Goal: Task Accomplishment & Management: Use online tool/utility

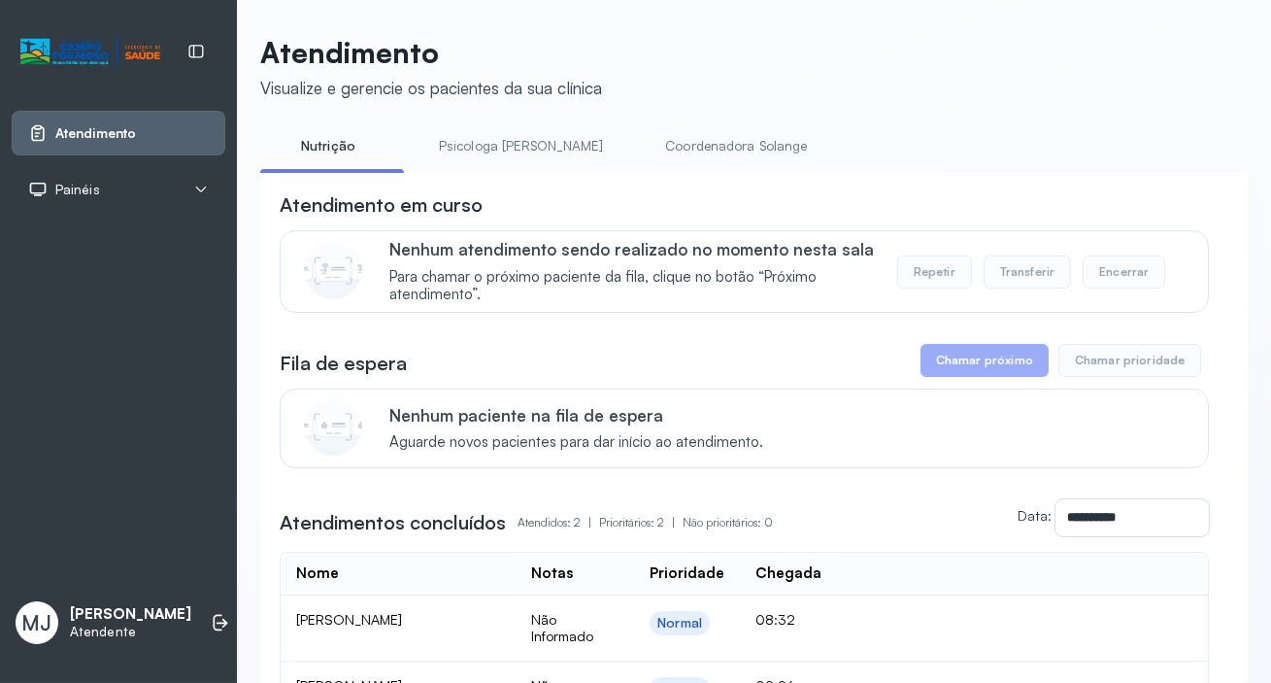
scroll to position [176, 0]
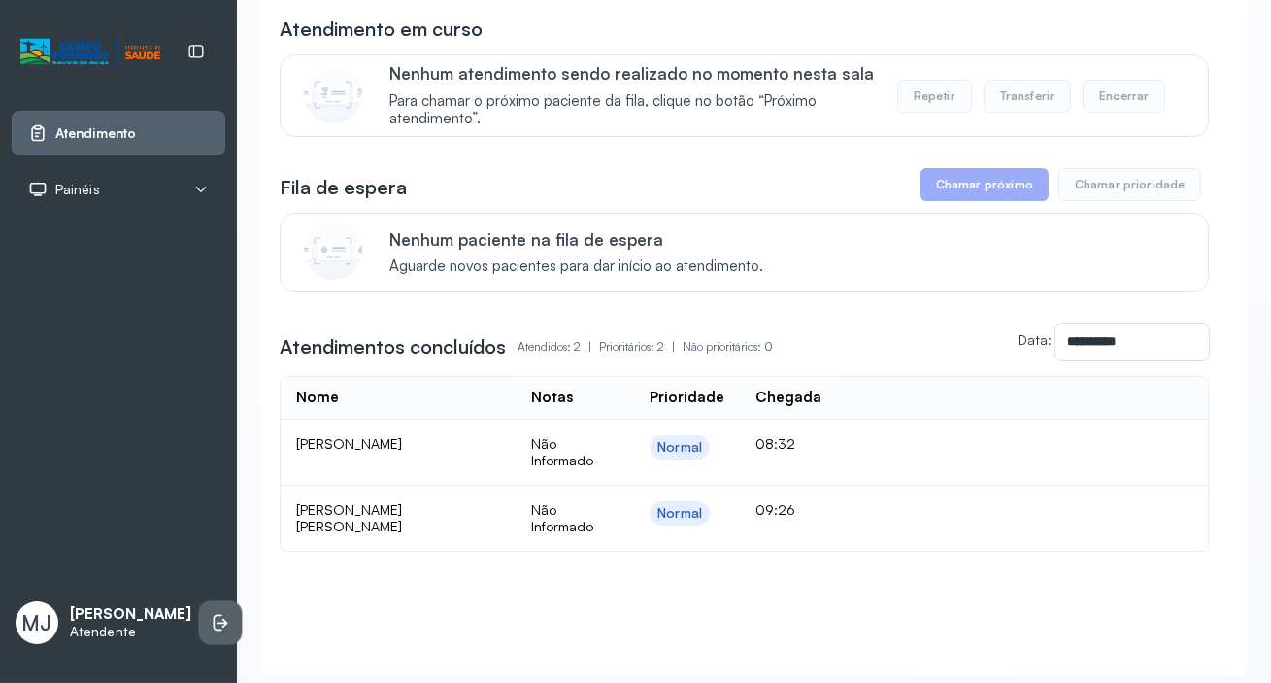
click at [211, 614] on icon at bounding box center [220, 622] width 19 height 19
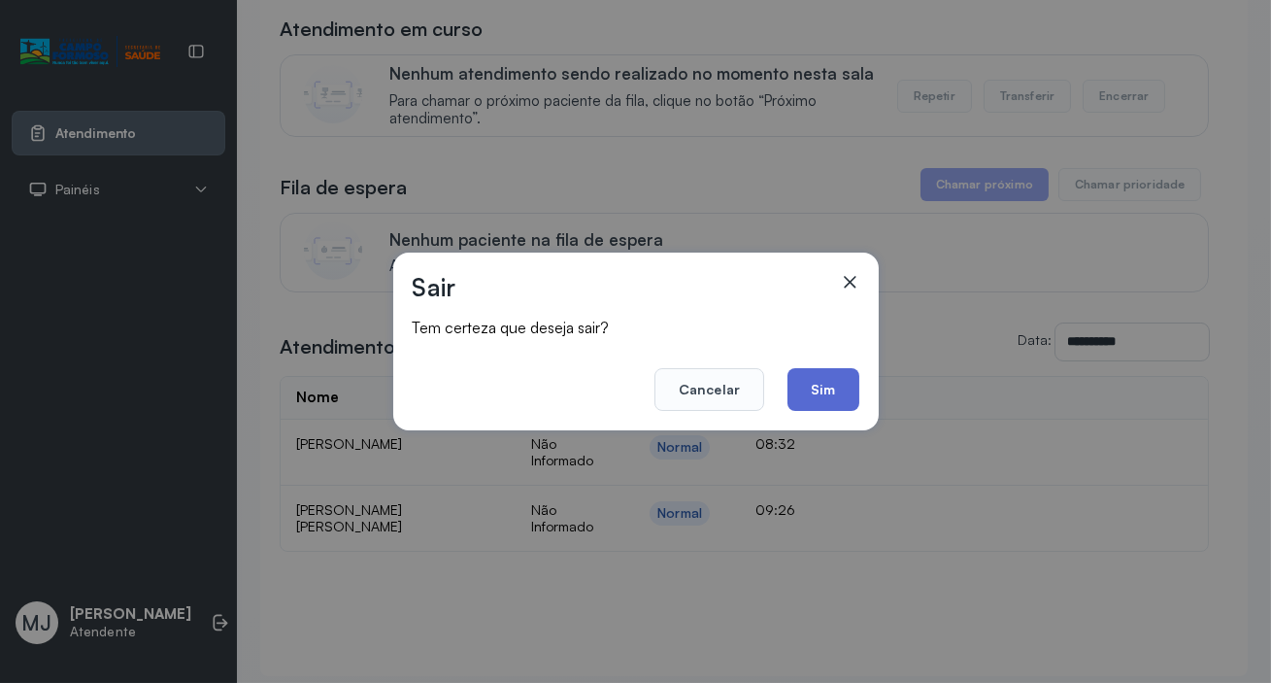
click at [813, 384] on button "Sim" at bounding box center [823, 389] width 71 height 43
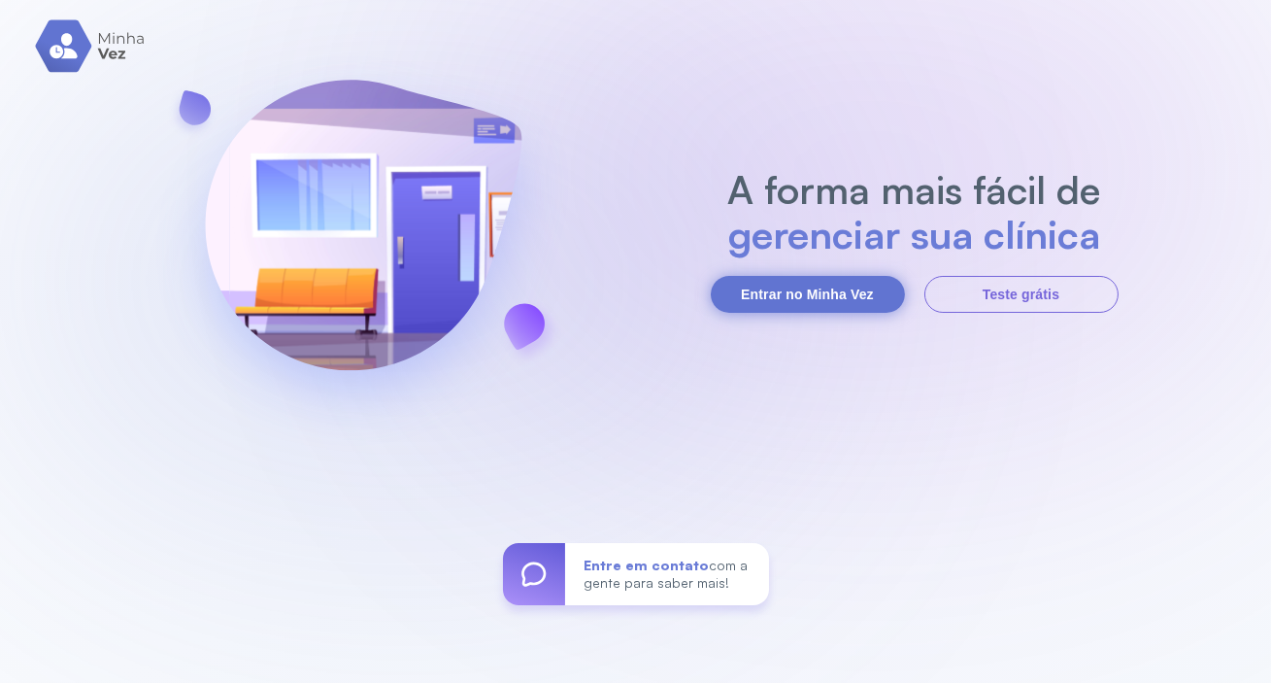
click at [782, 287] on button "Entrar no Minha Vez" at bounding box center [808, 294] width 194 height 37
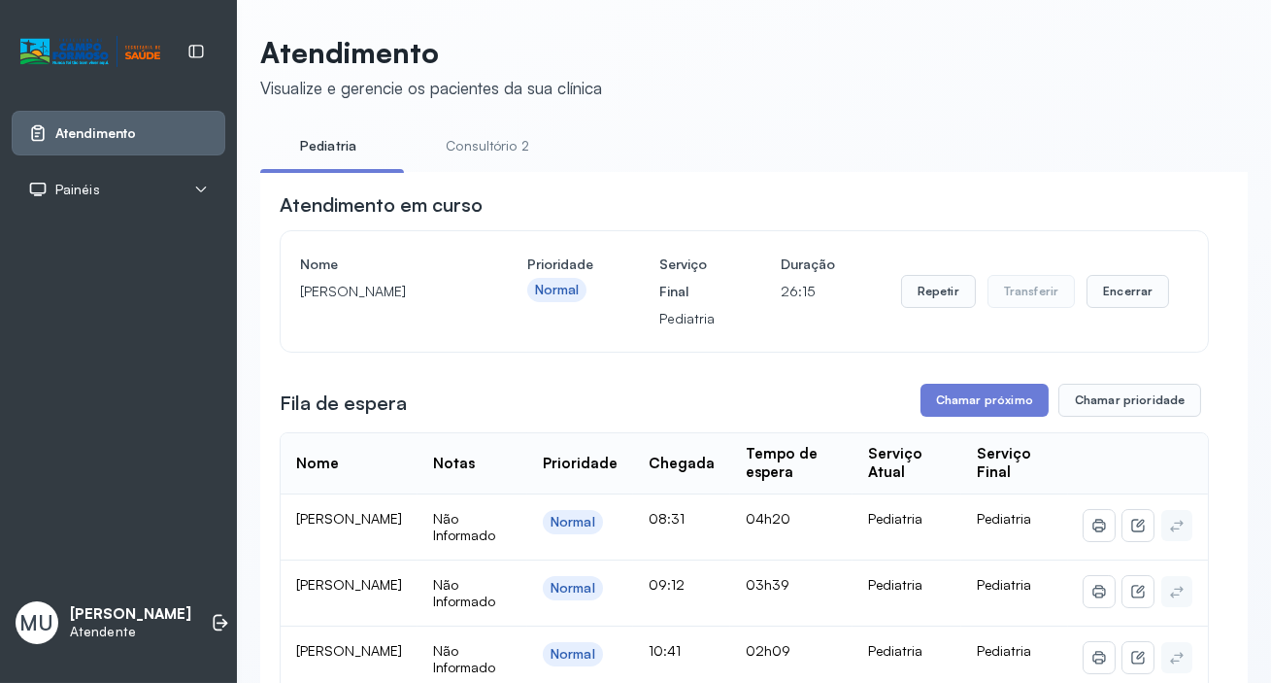
click at [491, 146] on link "Consultório 2" at bounding box center [488, 146] width 136 height 32
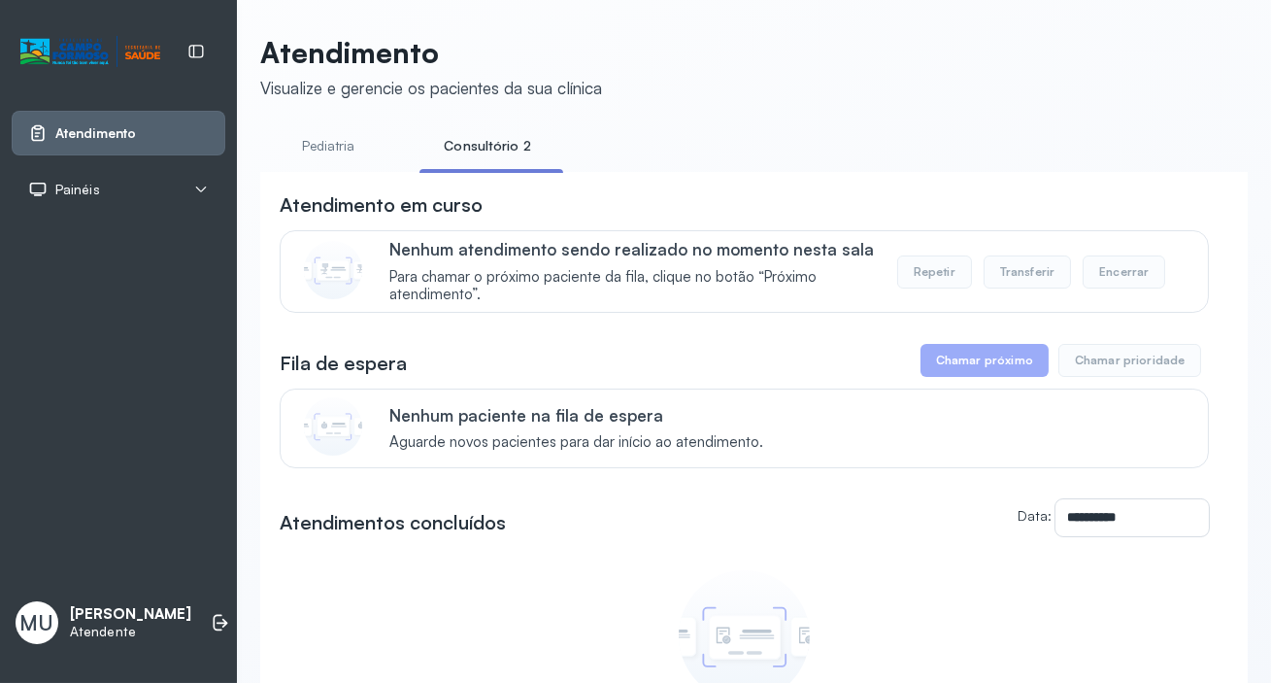
click at [968, 367] on button "Chamar próximo" at bounding box center [985, 360] width 128 height 33
click at [973, 358] on button "Chamar próximo" at bounding box center [985, 360] width 128 height 33
click at [971, 359] on button "Chamar próximo" at bounding box center [985, 360] width 128 height 33
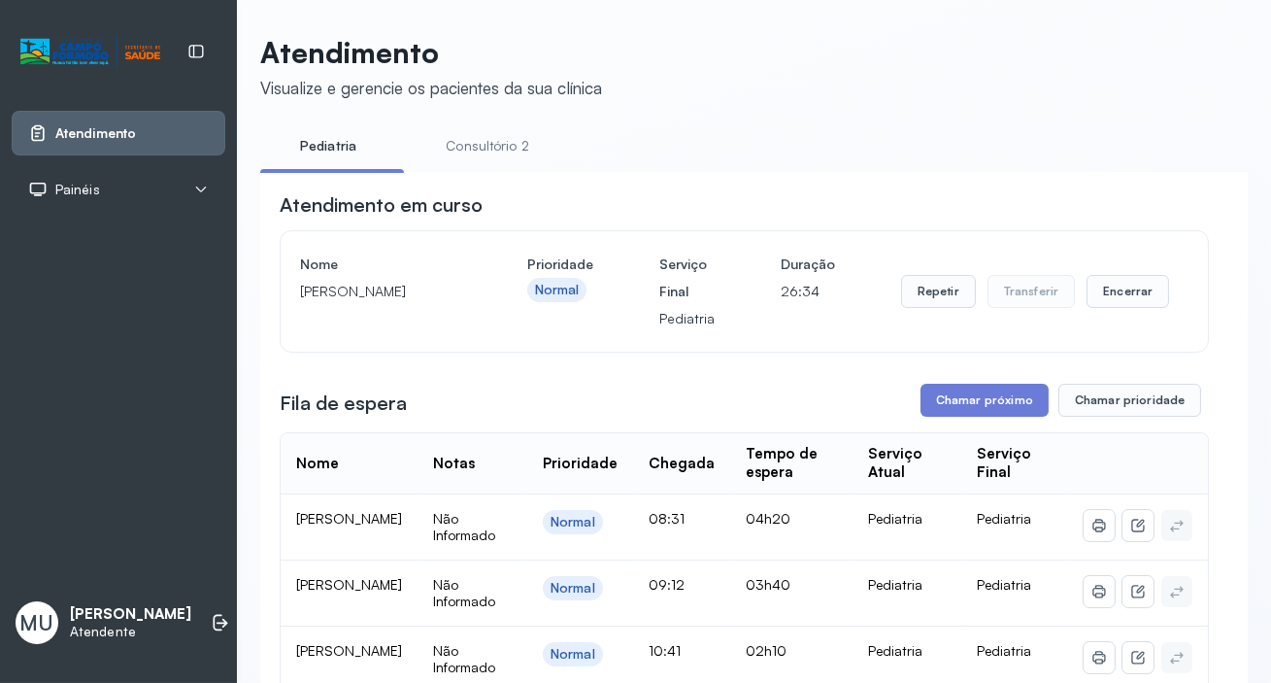
click at [475, 148] on link "Consultório 2" at bounding box center [488, 146] width 136 height 32
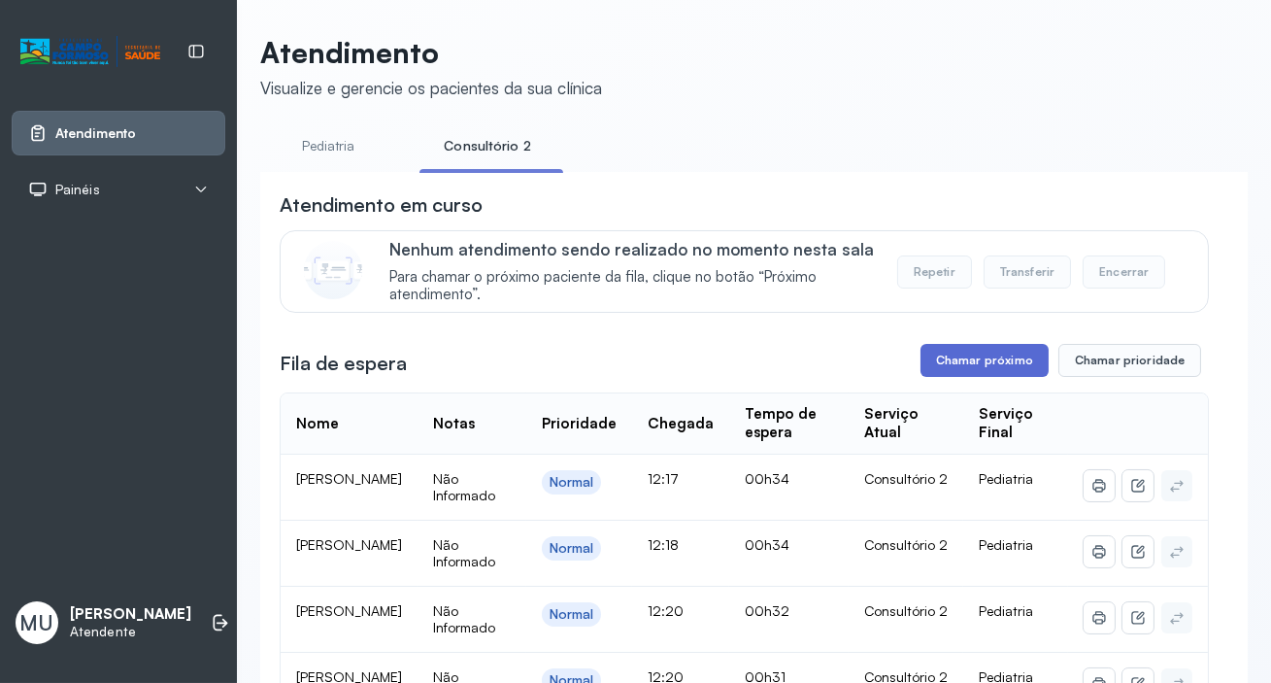
click at [982, 364] on button "Chamar próximo" at bounding box center [985, 360] width 128 height 33
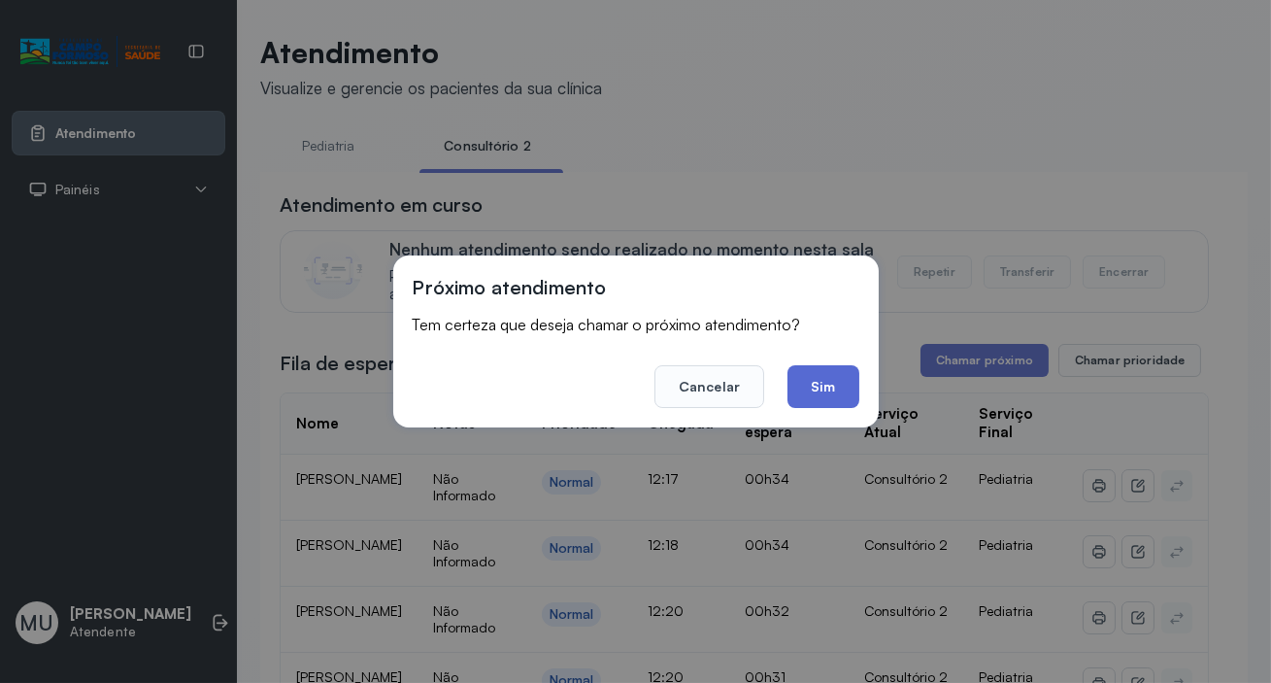
click at [826, 378] on button "Sim" at bounding box center [823, 386] width 71 height 43
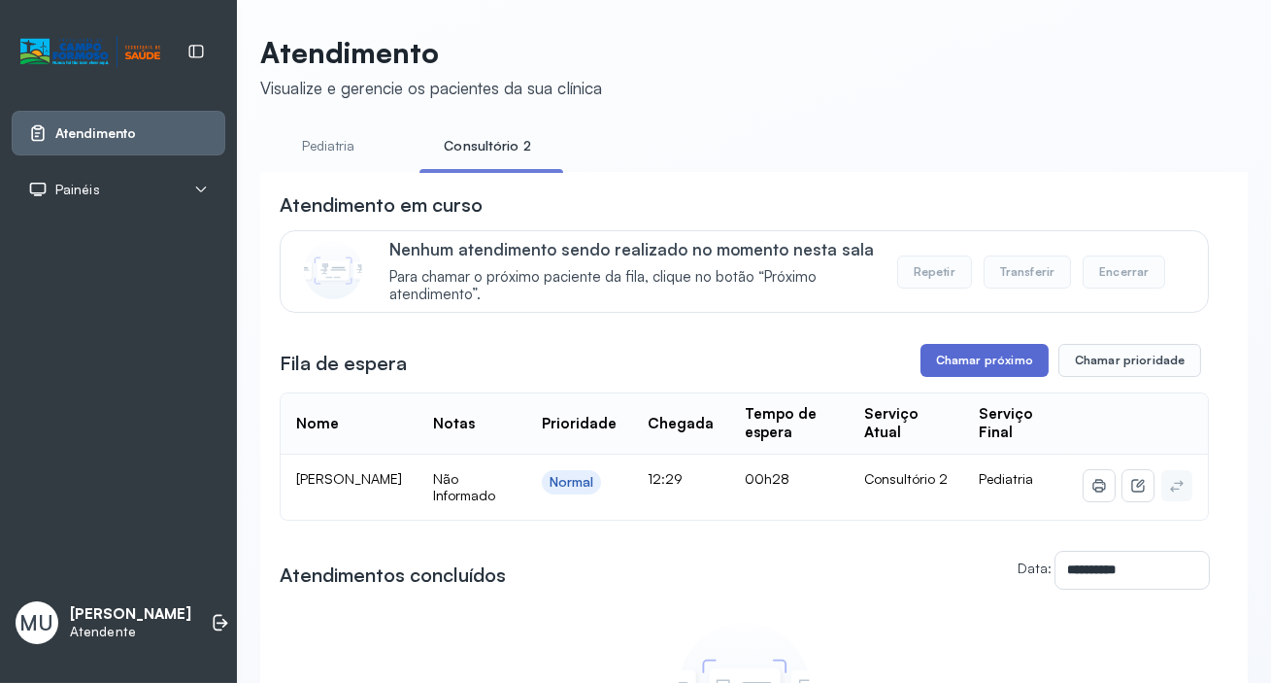
click at [984, 361] on button "Chamar próximo" at bounding box center [985, 360] width 128 height 33
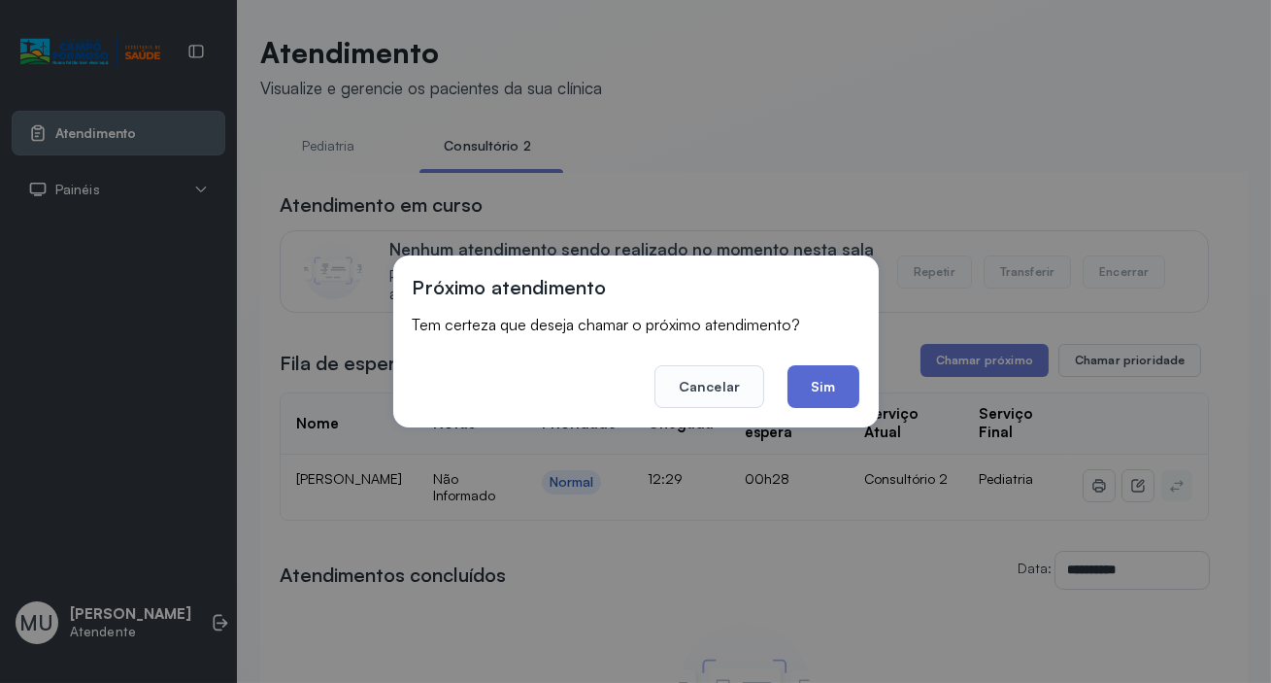
click at [835, 382] on button "Sim" at bounding box center [823, 386] width 71 height 43
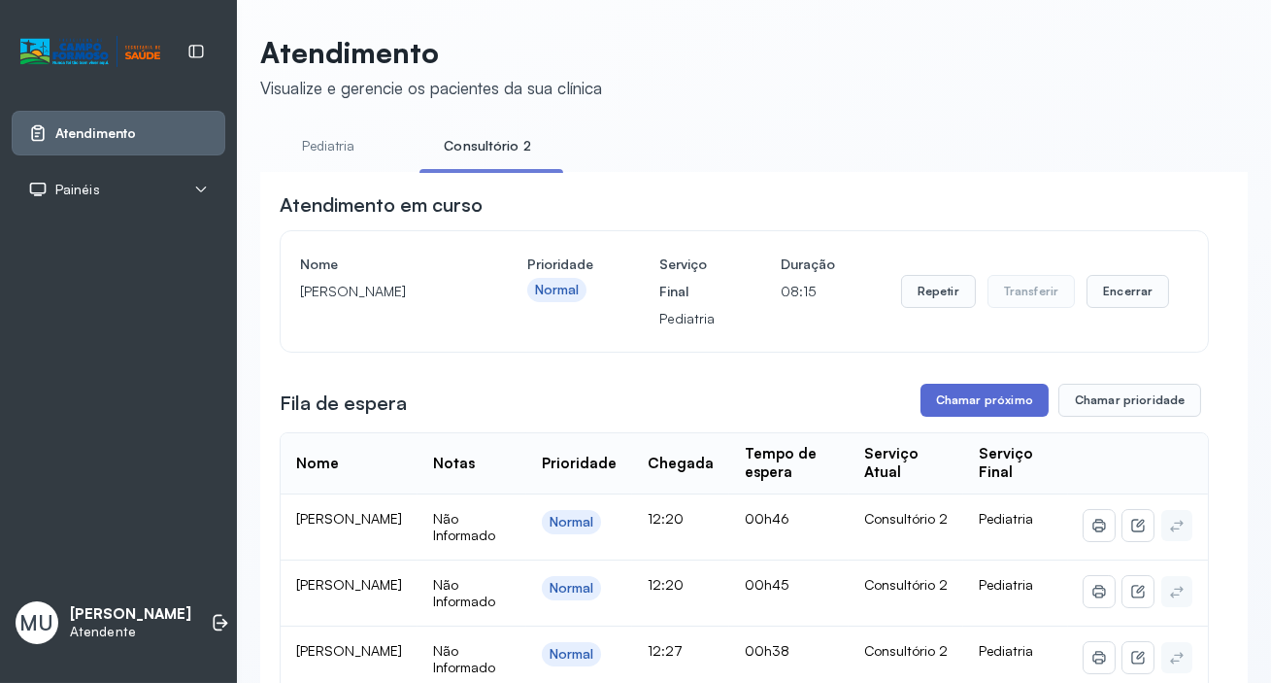
click at [969, 396] on button "Chamar próximo" at bounding box center [985, 400] width 128 height 33
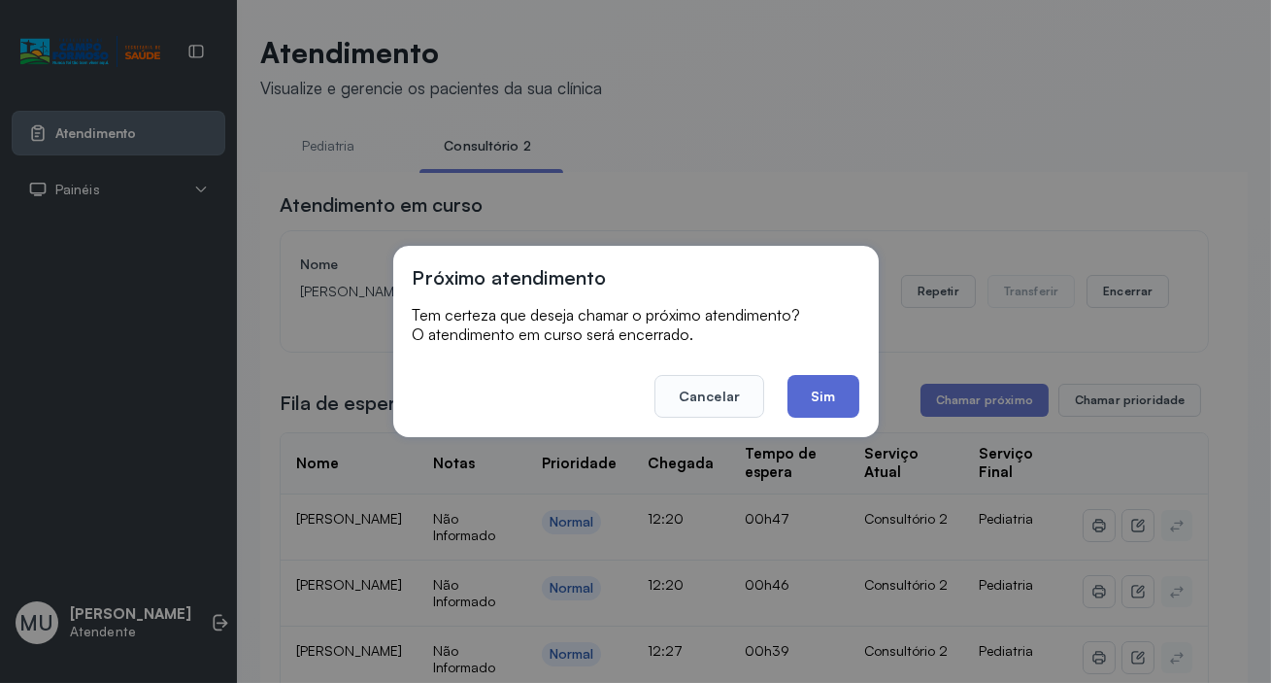
click at [814, 379] on button "Sim" at bounding box center [823, 396] width 71 height 43
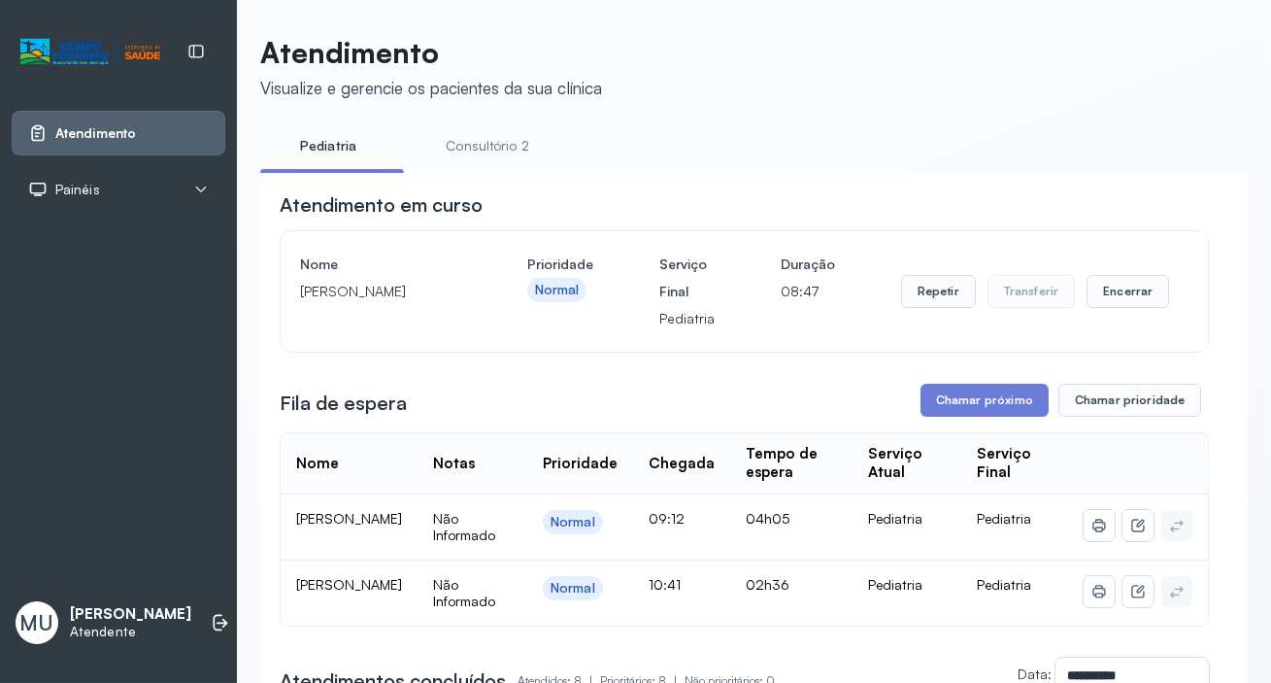
click at [486, 150] on link "Consultório 2" at bounding box center [488, 146] width 136 height 32
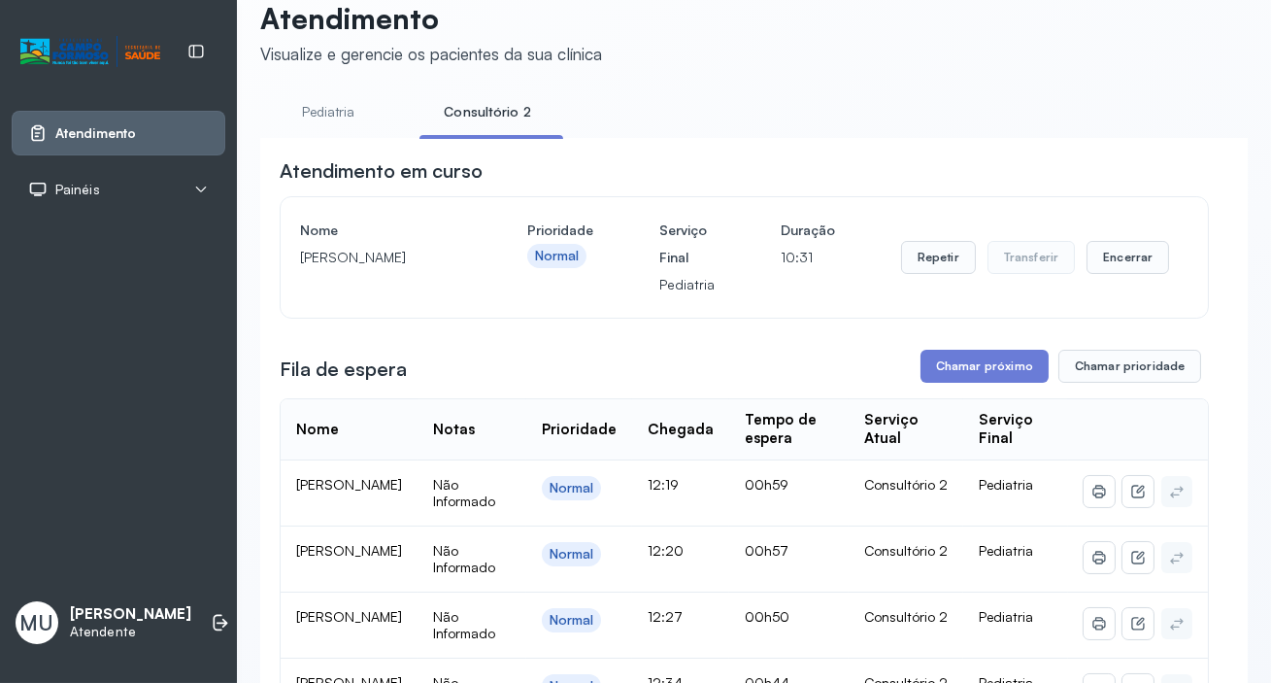
scroll to position [87, 0]
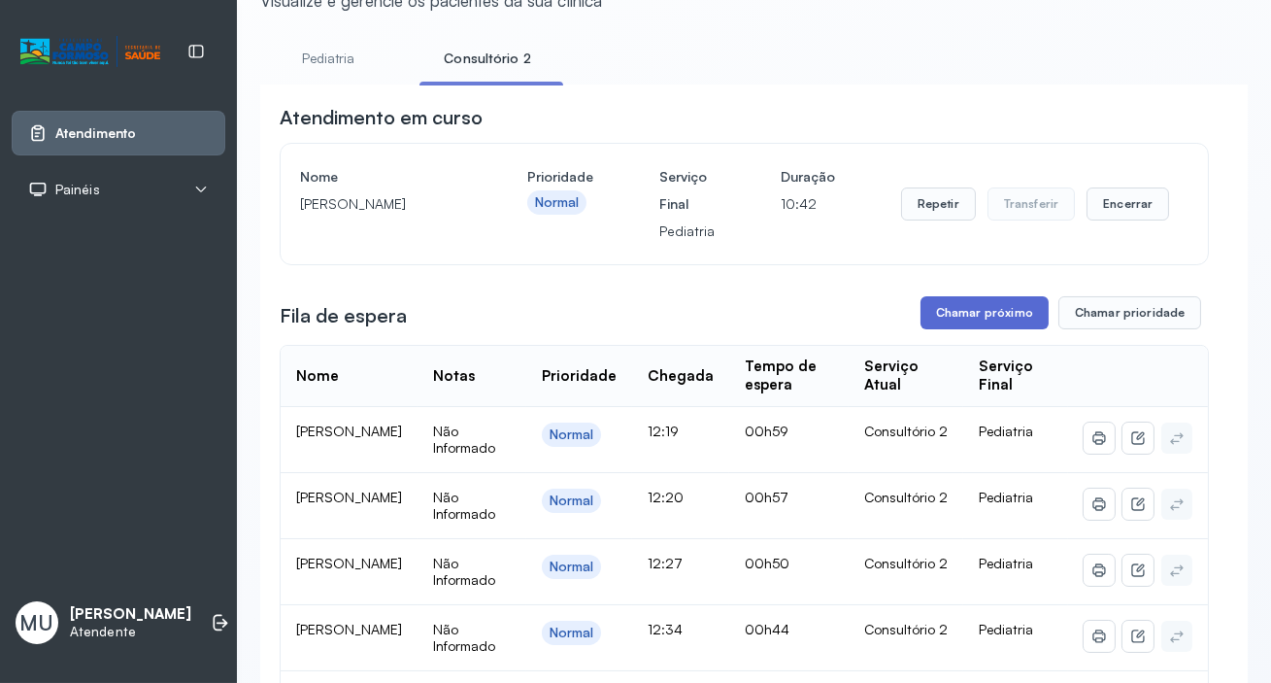
click at [983, 306] on button "Chamar próximo" at bounding box center [985, 312] width 128 height 33
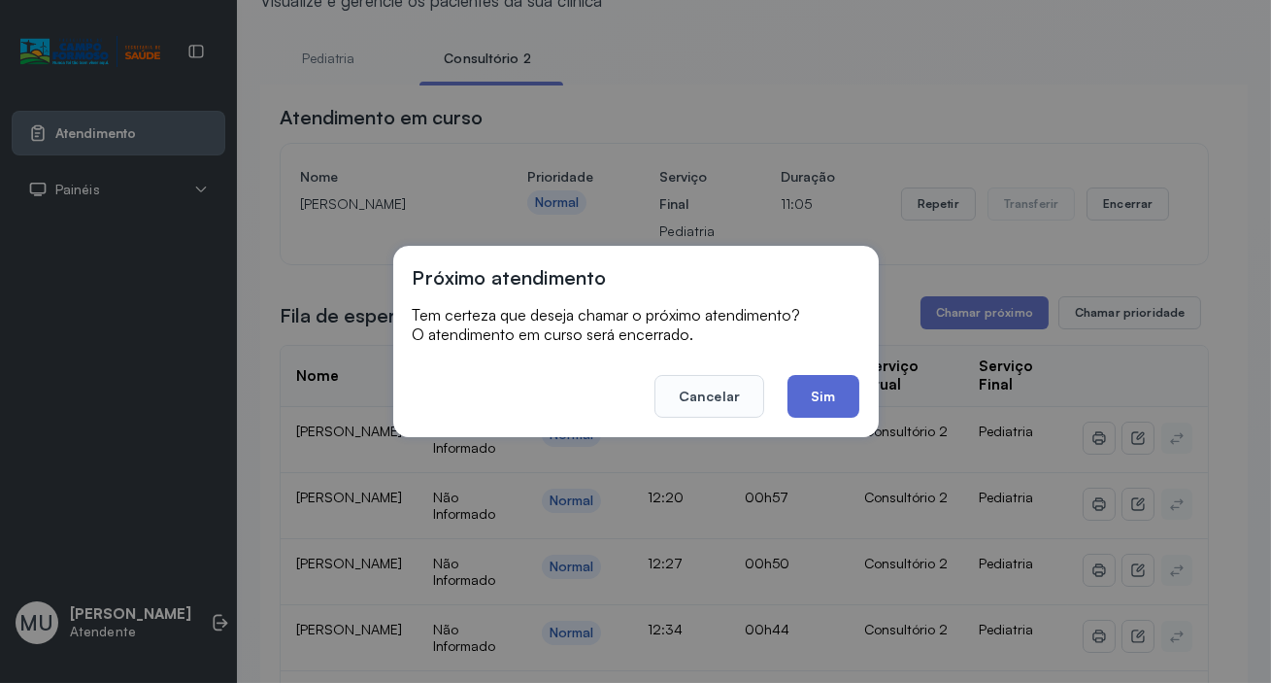
click at [816, 393] on button "Sim" at bounding box center [823, 396] width 71 height 43
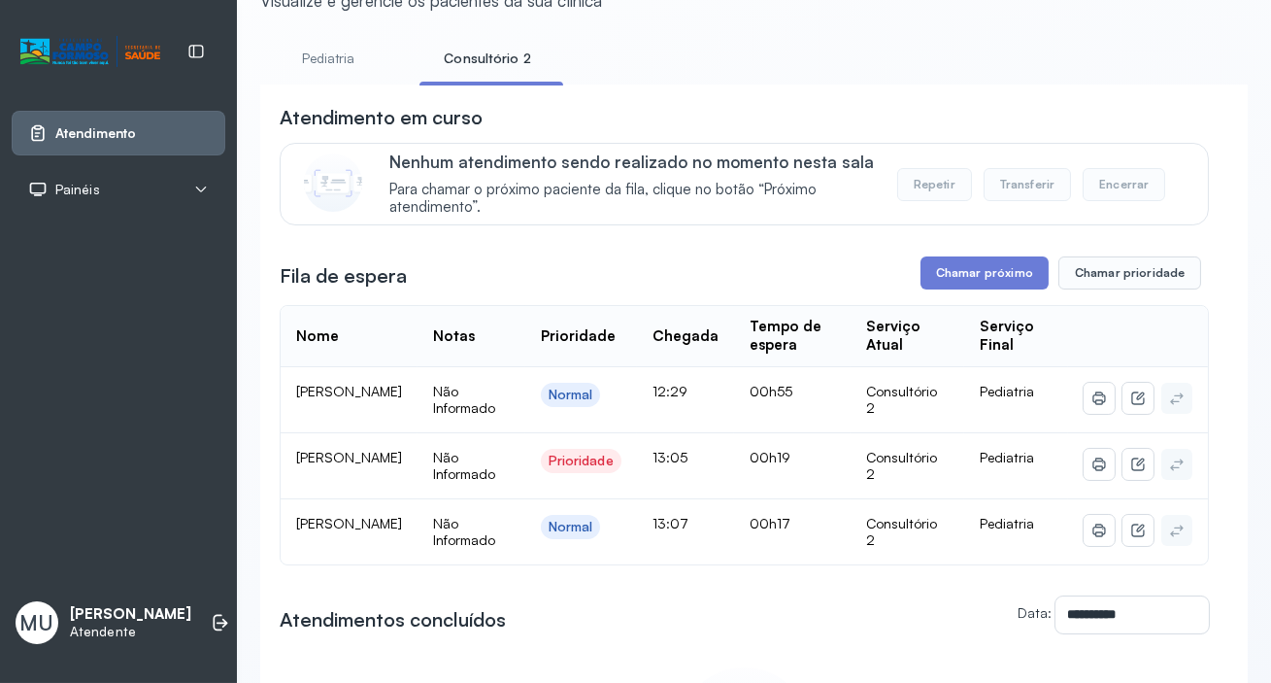
click at [491, 63] on link "Consultório 2" at bounding box center [488, 59] width 136 height 32
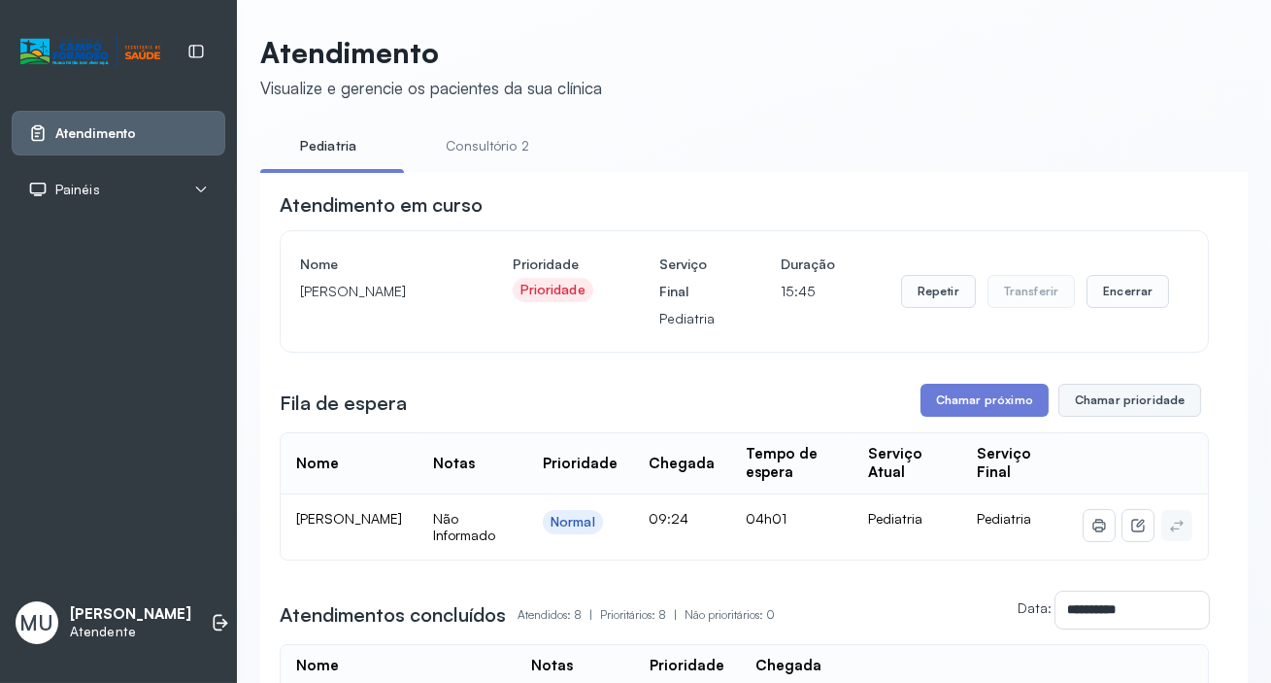
click at [1119, 399] on button "Chamar prioridade" at bounding box center [1131, 400] width 144 height 33
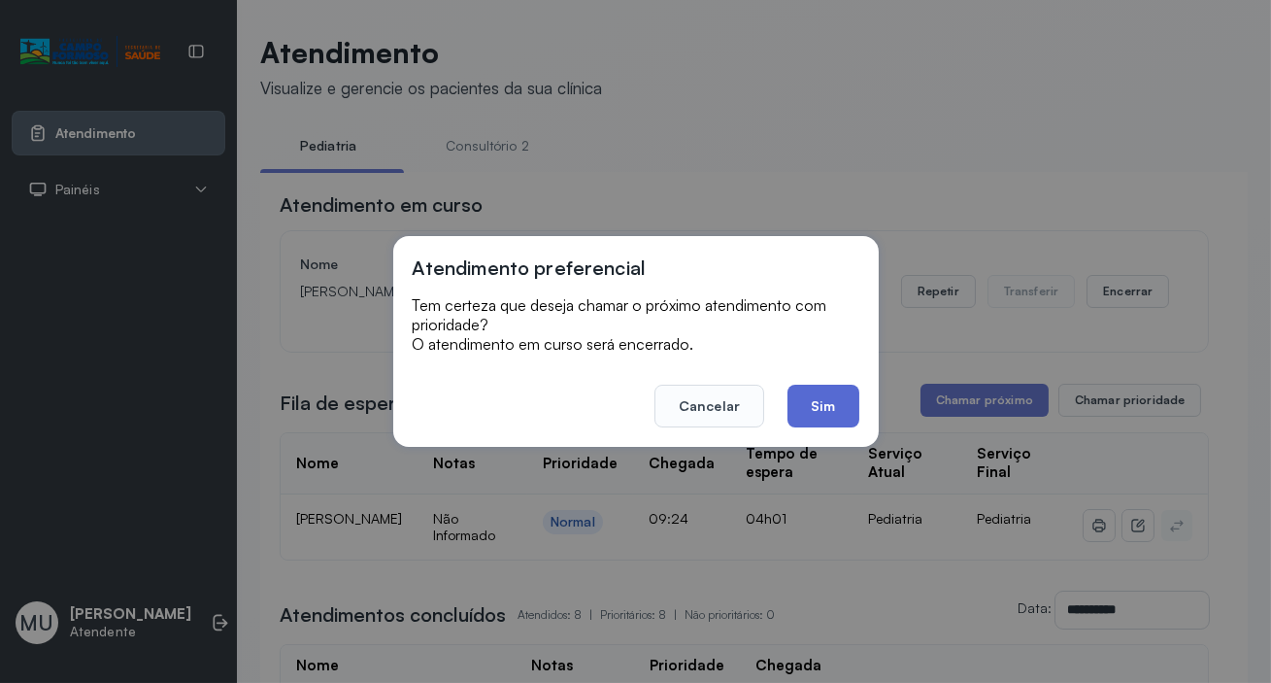
click at [818, 398] on button "Sim" at bounding box center [823, 406] width 71 height 43
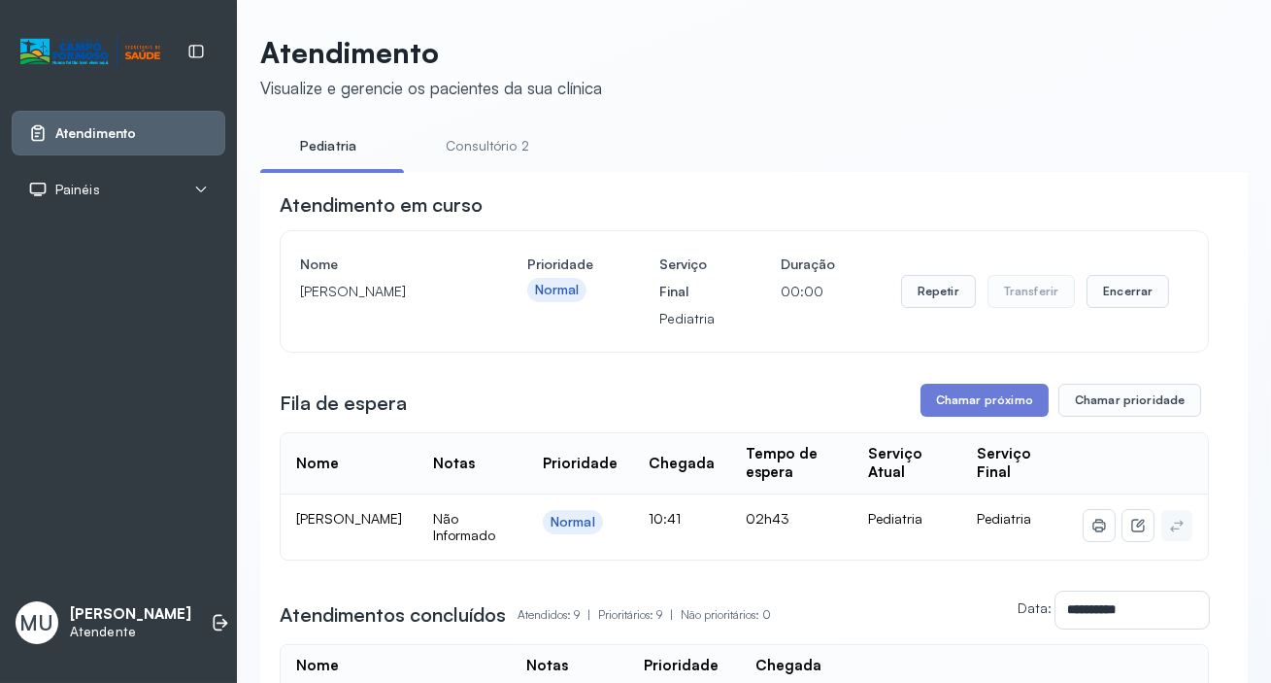
click at [486, 147] on link "Consultório 2" at bounding box center [488, 146] width 136 height 32
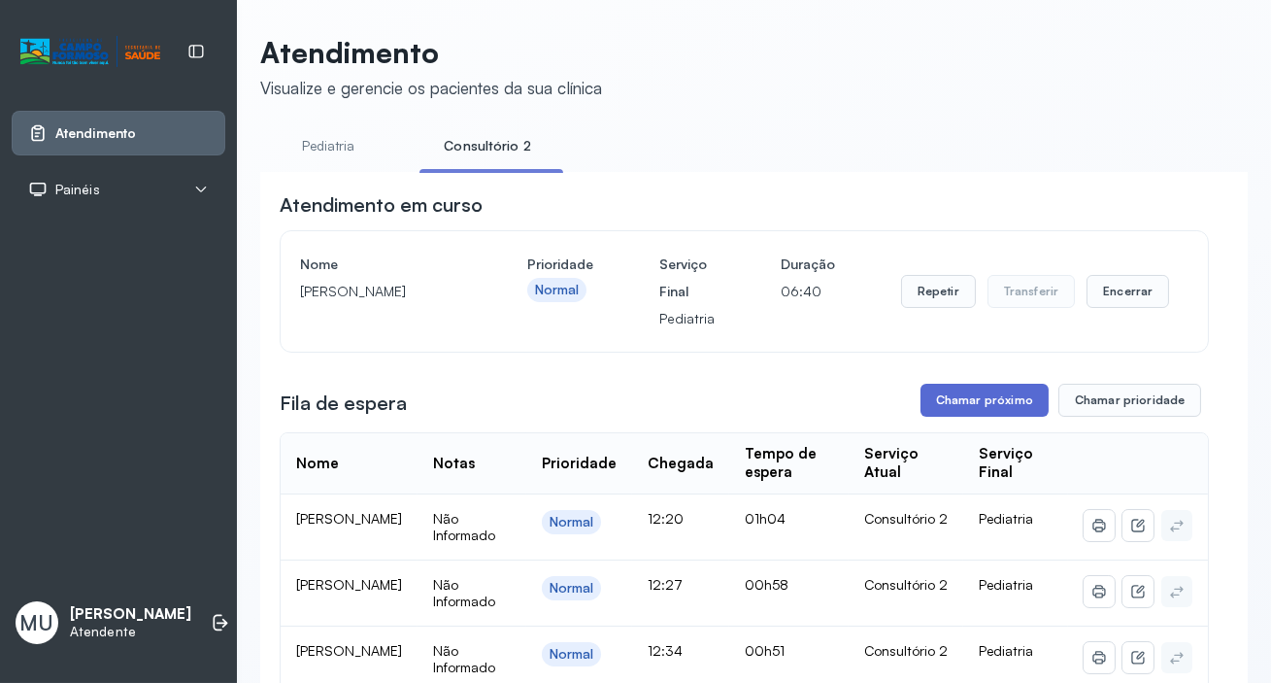
click at [967, 398] on button "Chamar próximo" at bounding box center [985, 400] width 128 height 33
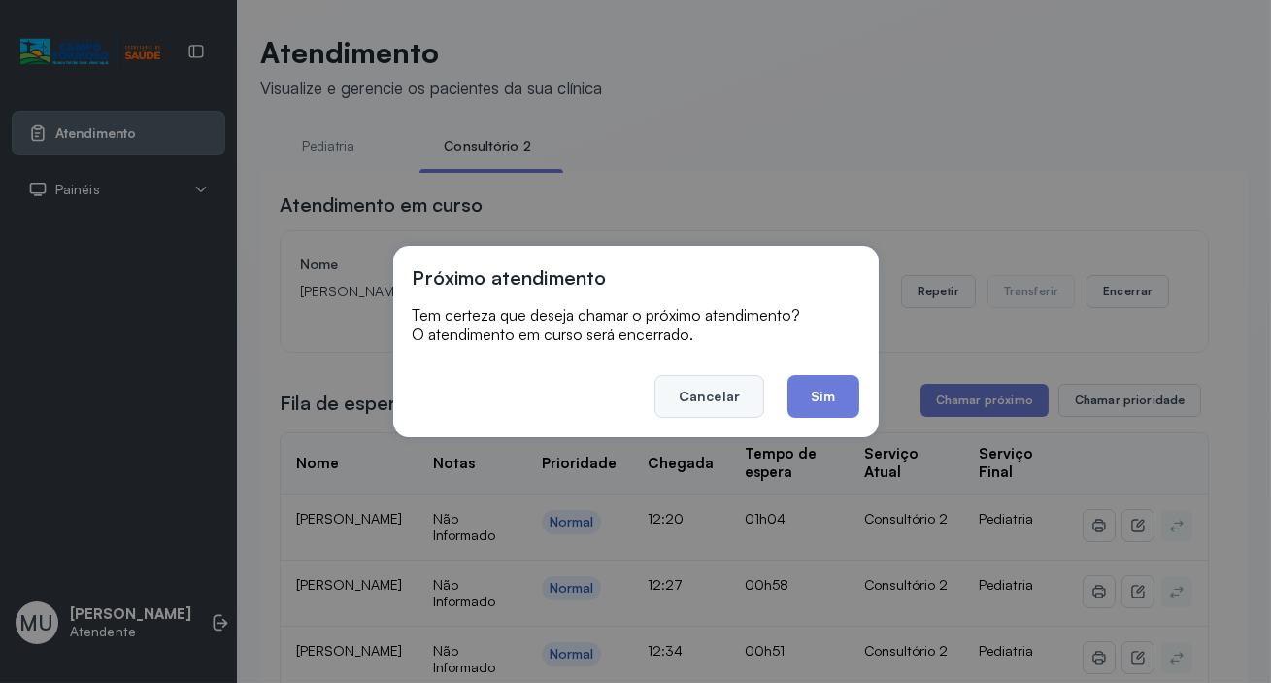
click at [728, 396] on button "Cancelar" at bounding box center [710, 396] width 110 height 43
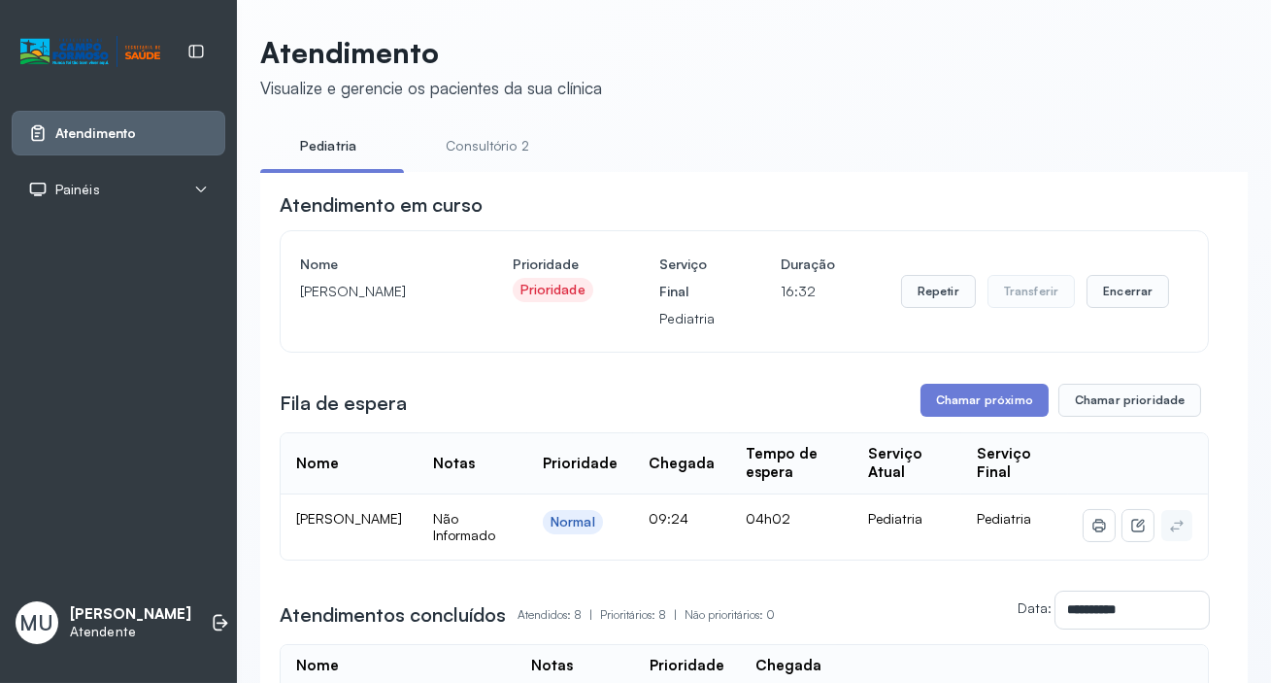
click at [510, 142] on link "Consultório 2" at bounding box center [488, 146] width 136 height 32
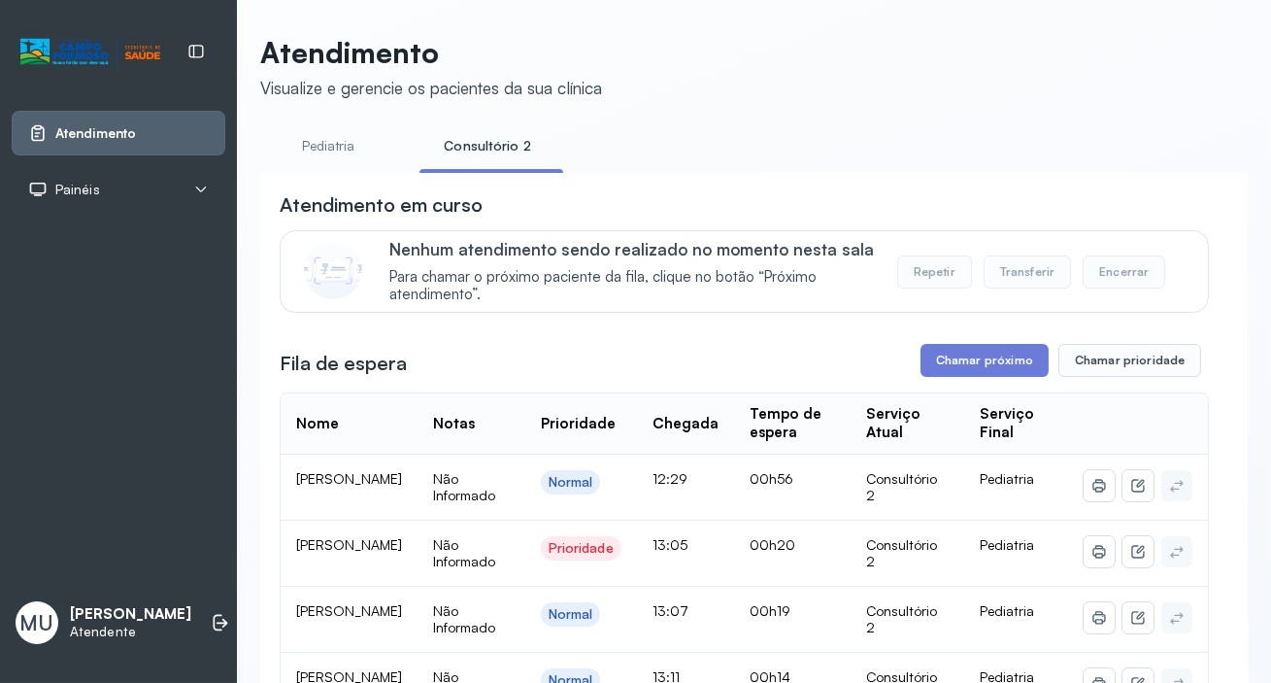
click at [482, 146] on link "Consultório 2" at bounding box center [488, 146] width 136 height 32
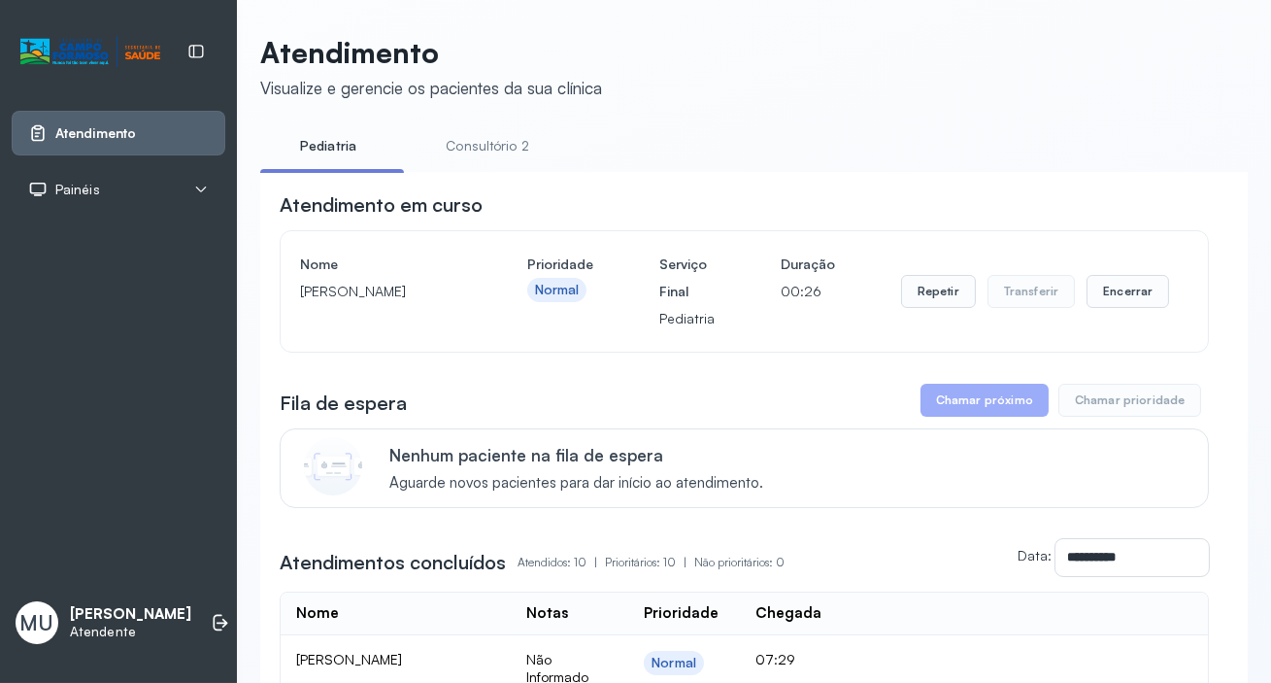
click at [486, 147] on link "Consultório 2" at bounding box center [488, 146] width 136 height 32
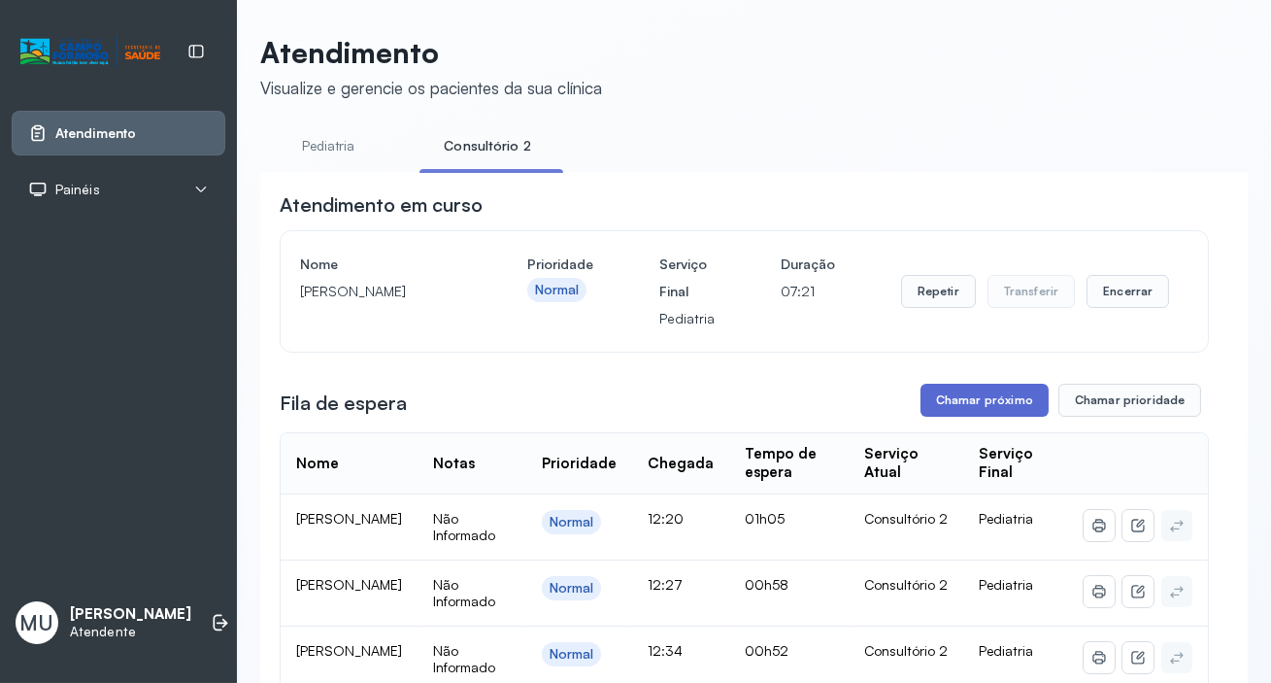
click at [978, 398] on button "Chamar próximo" at bounding box center [985, 400] width 128 height 33
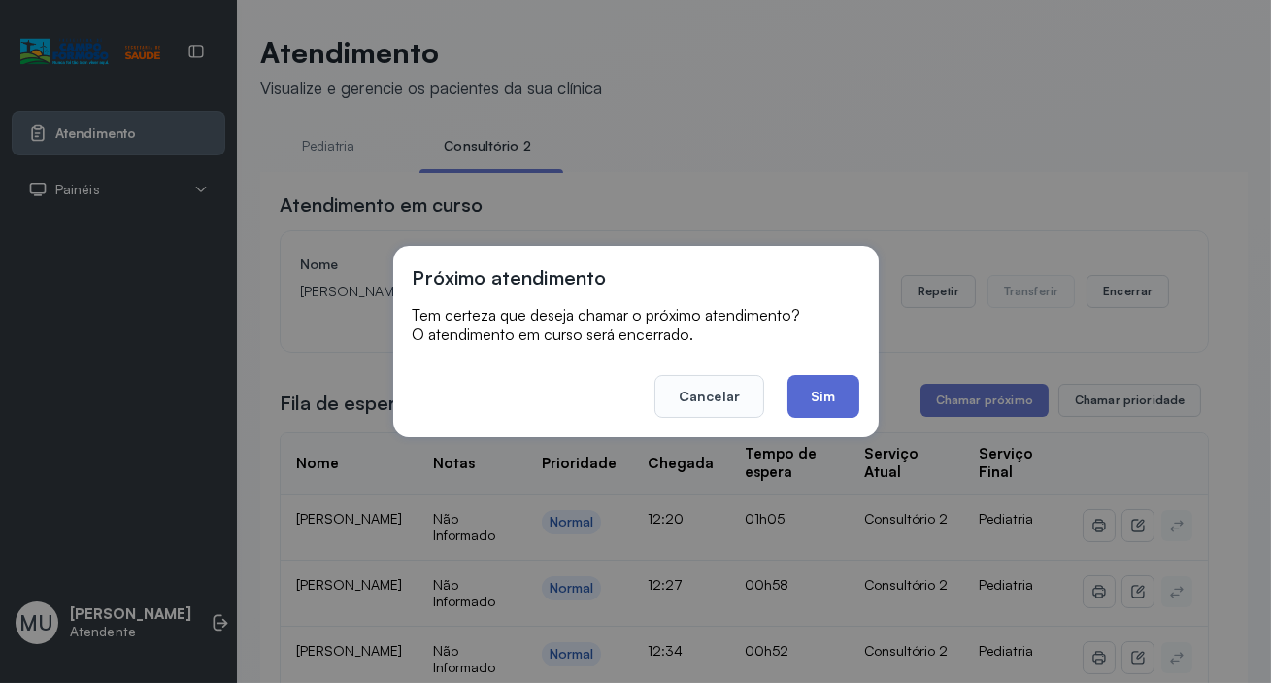
click at [813, 392] on button "Sim" at bounding box center [823, 396] width 71 height 43
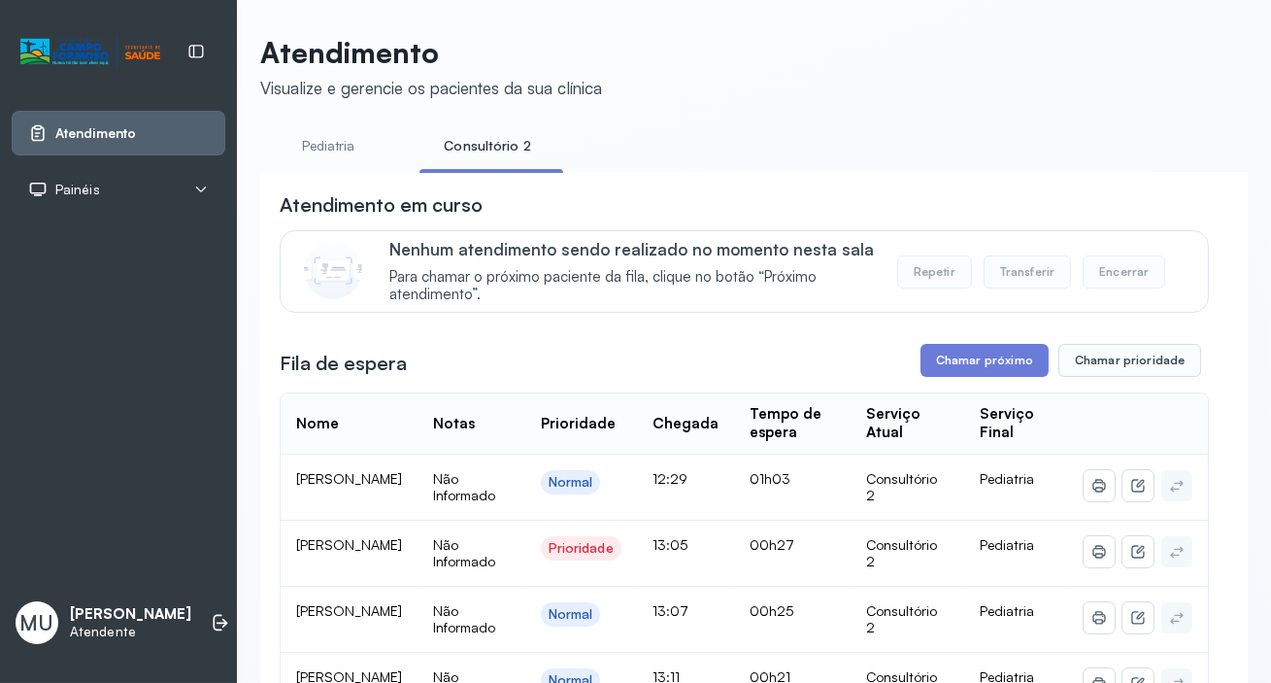
click at [479, 137] on link "Consultório 2" at bounding box center [488, 146] width 136 height 32
click at [483, 145] on link "Consultório 2" at bounding box center [488, 146] width 136 height 32
click at [1110, 359] on button "Chamar prioridade" at bounding box center [1131, 360] width 144 height 33
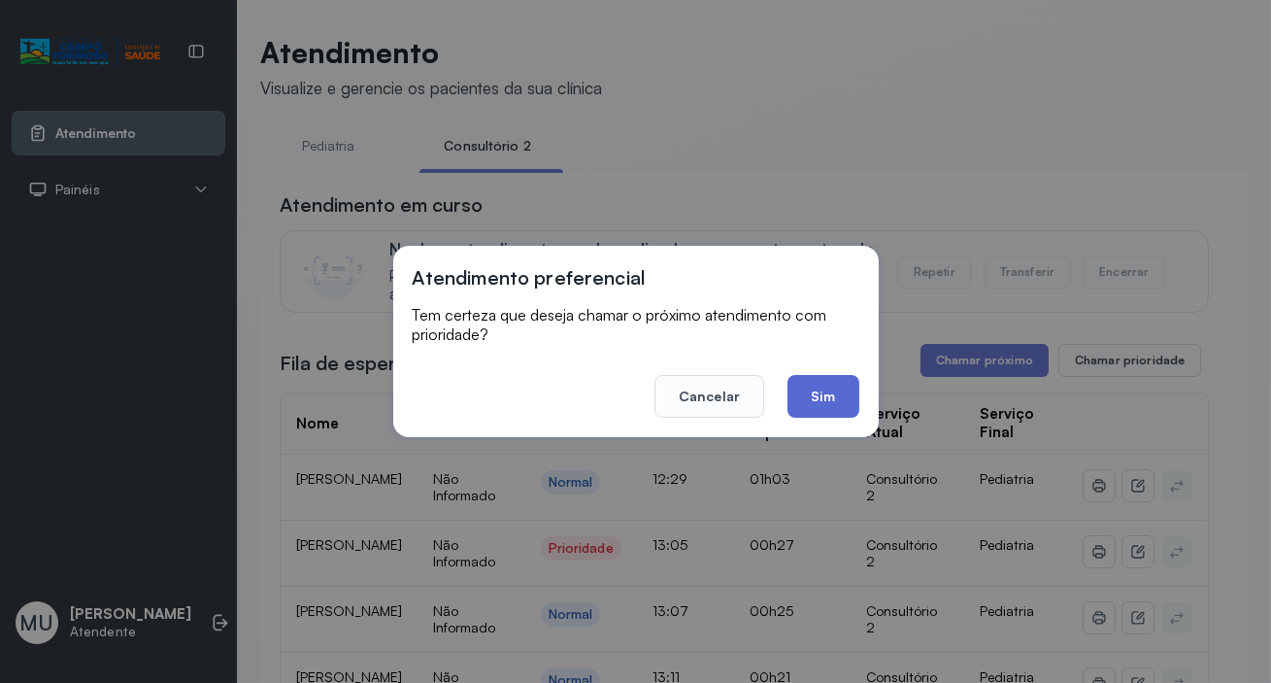
click at [827, 389] on button "Sim" at bounding box center [823, 396] width 71 height 43
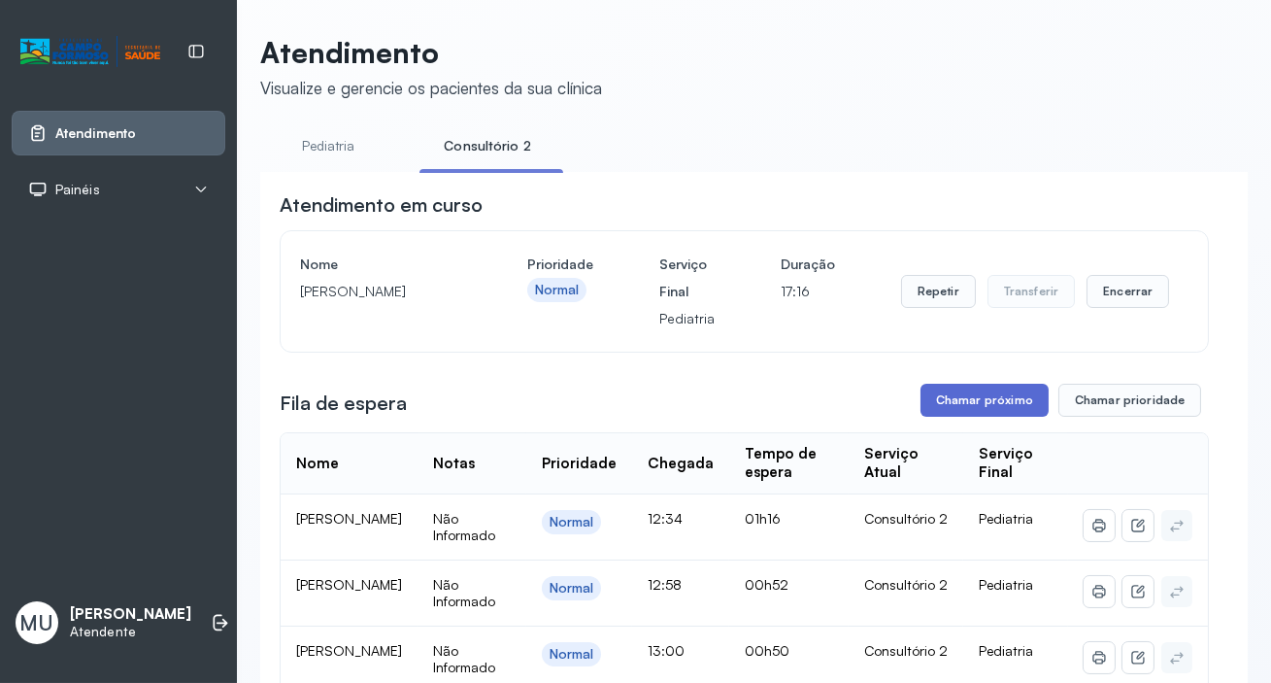
click at [991, 395] on button "Chamar próximo" at bounding box center [985, 400] width 128 height 33
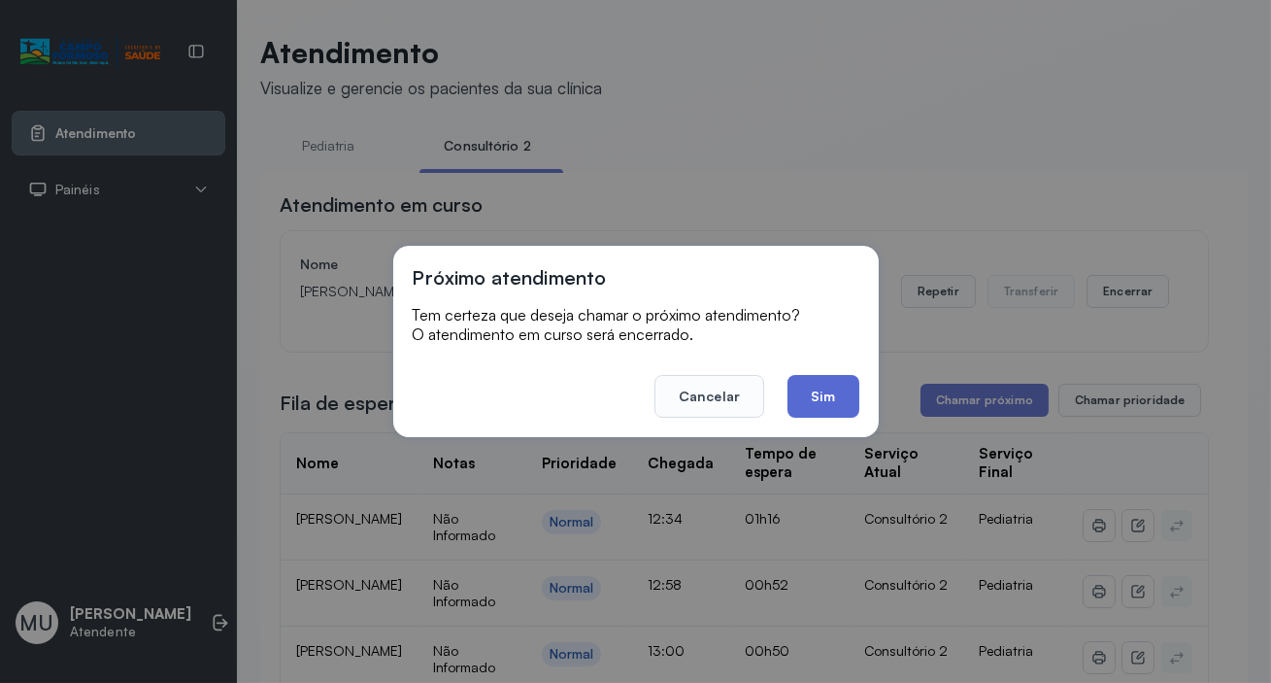
click at [821, 388] on button "Sim" at bounding box center [823, 396] width 71 height 43
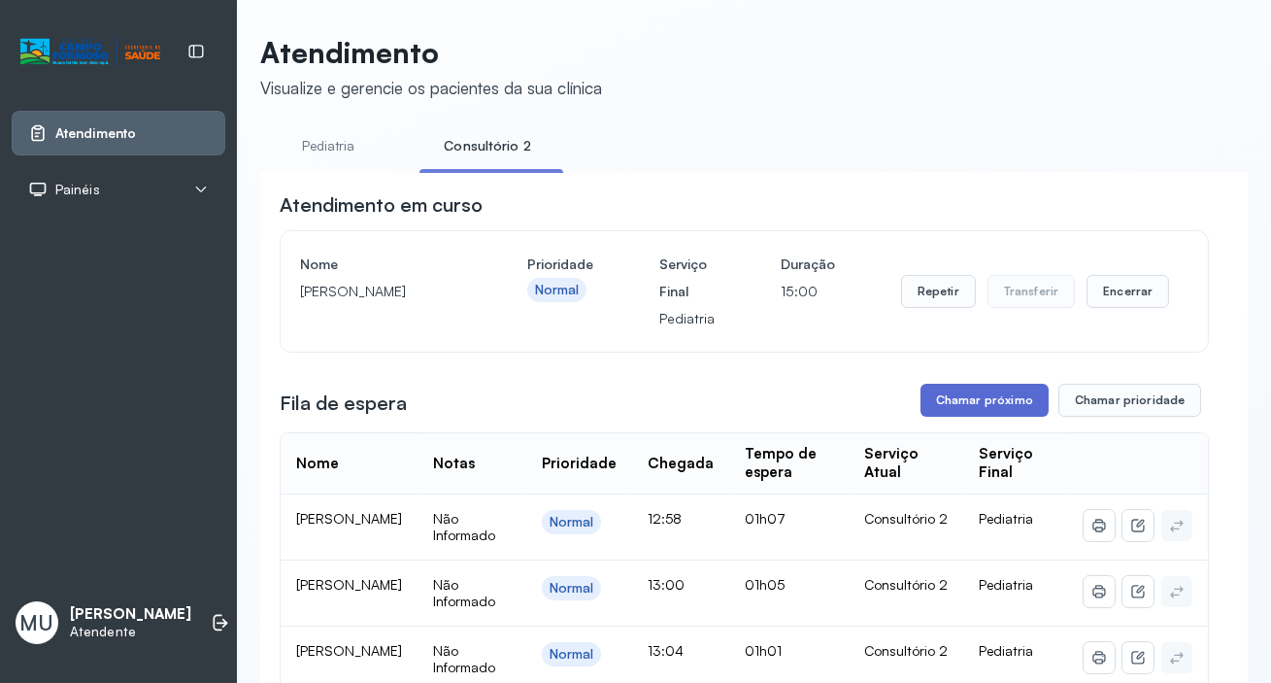
click at [970, 395] on button "Chamar próximo" at bounding box center [985, 400] width 128 height 33
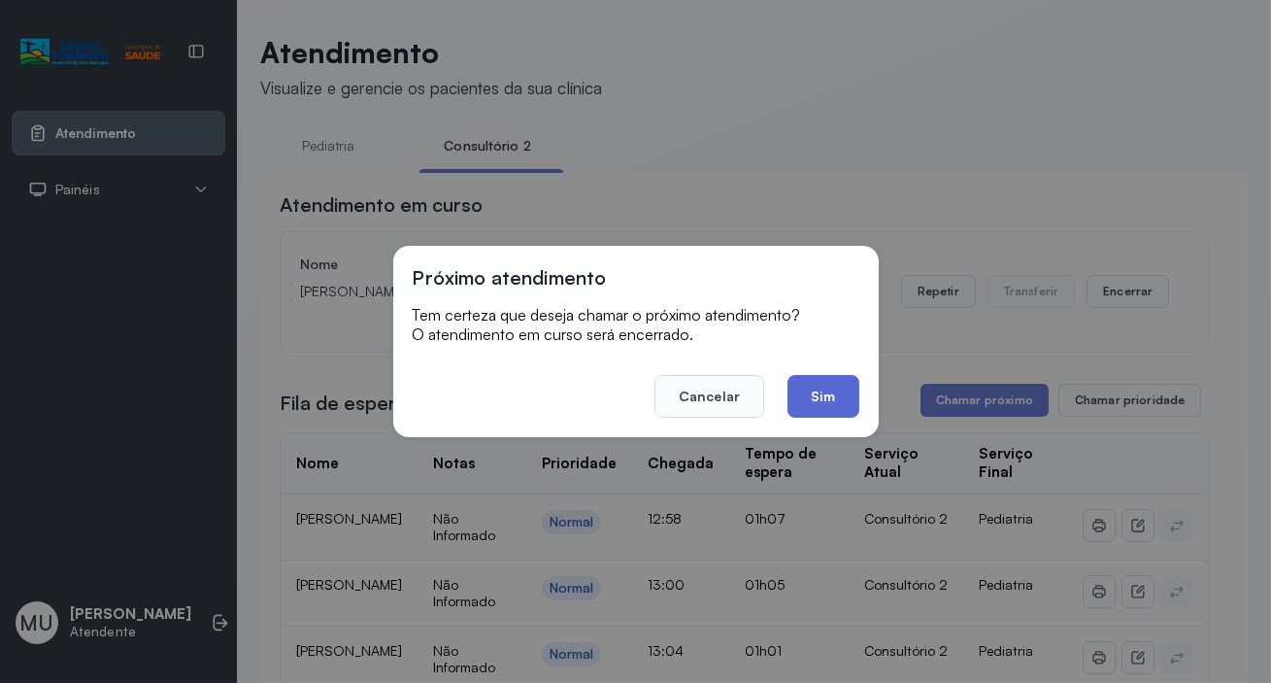
click at [826, 388] on button "Sim" at bounding box center [823, 396] width 71 height 43
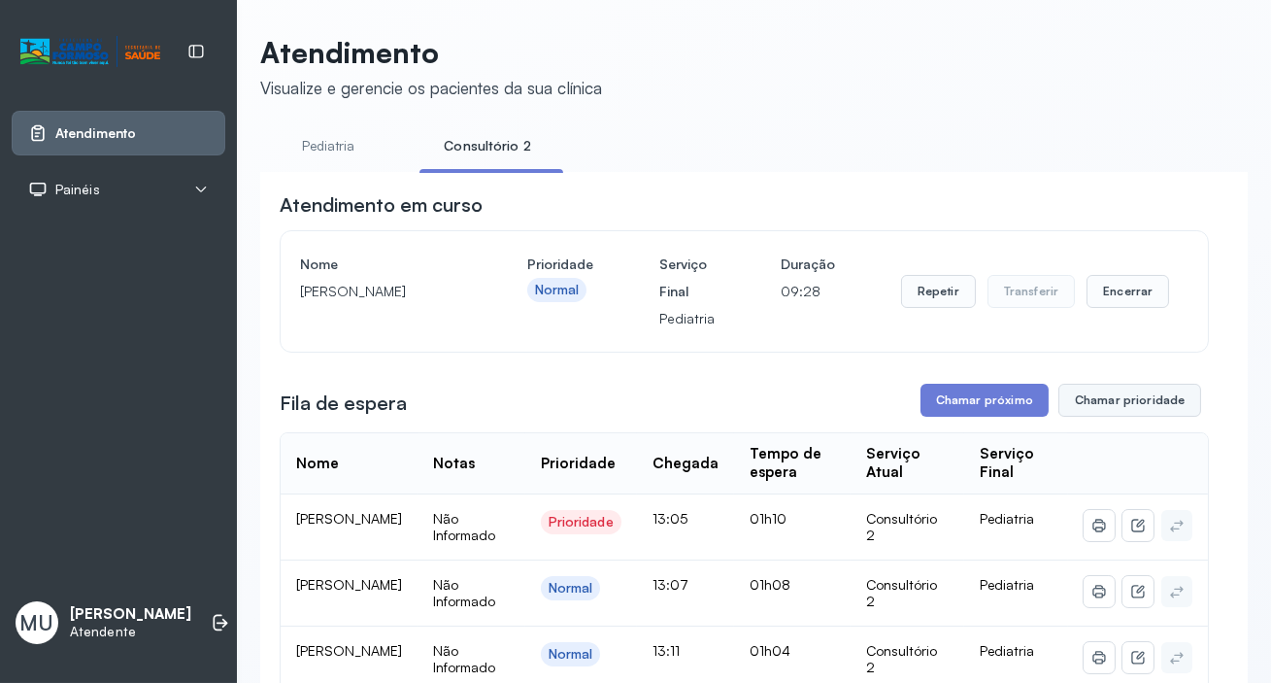
click at [1124, 400] on button "Chamar prioridade" at bounding box center [1131, 400] width 144 height 33
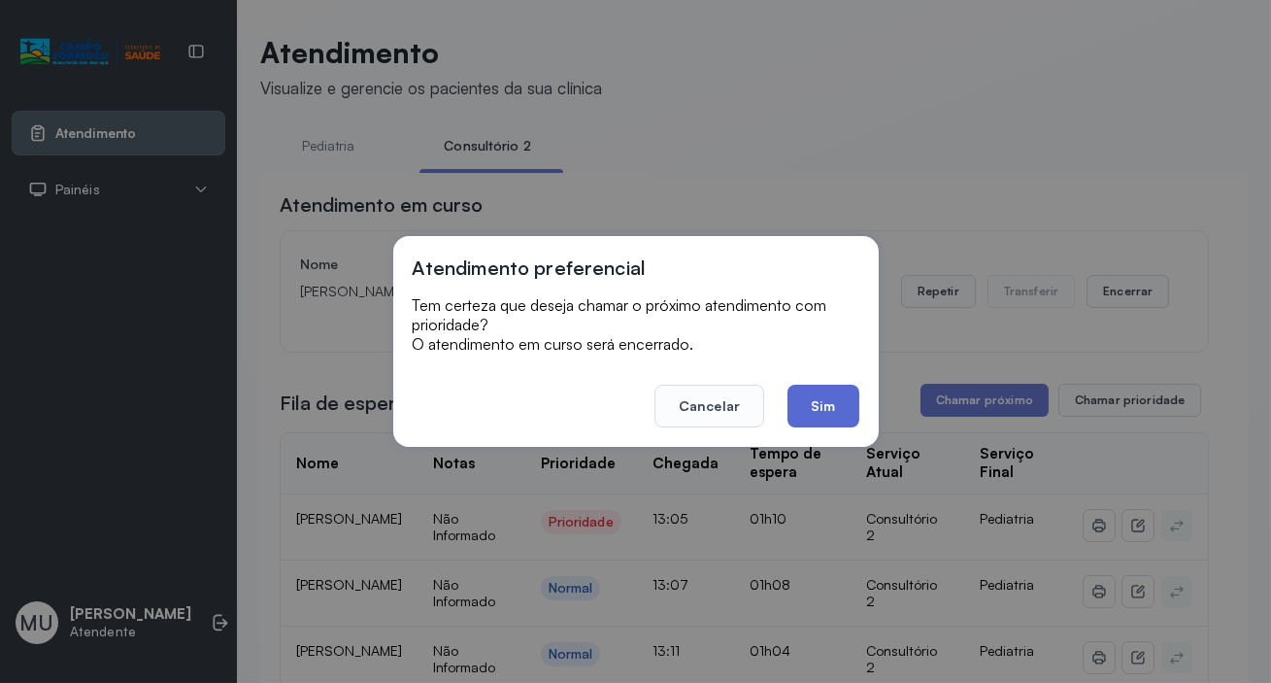
click at [826, 398] on button "Sim" at bounding box center [823, 406] width 71 height 43
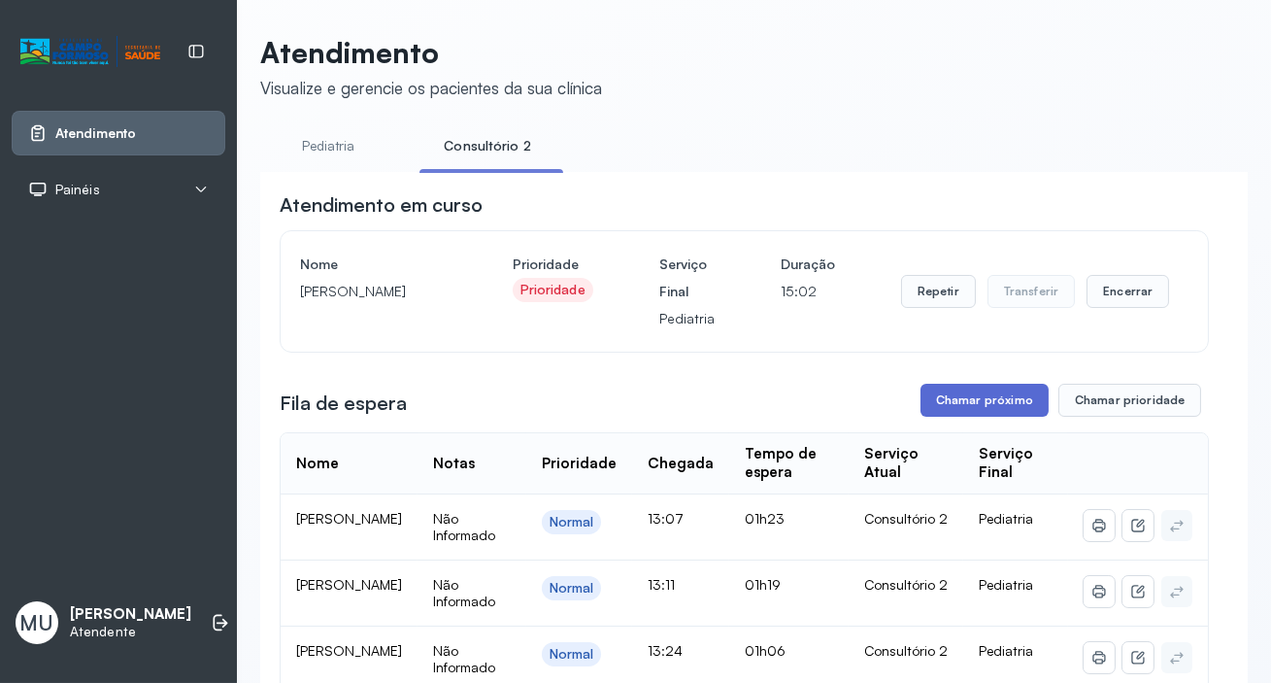
click at [979, 402] on button "Chamar próximo" at bounding box center [985, 400] width 128 height 33
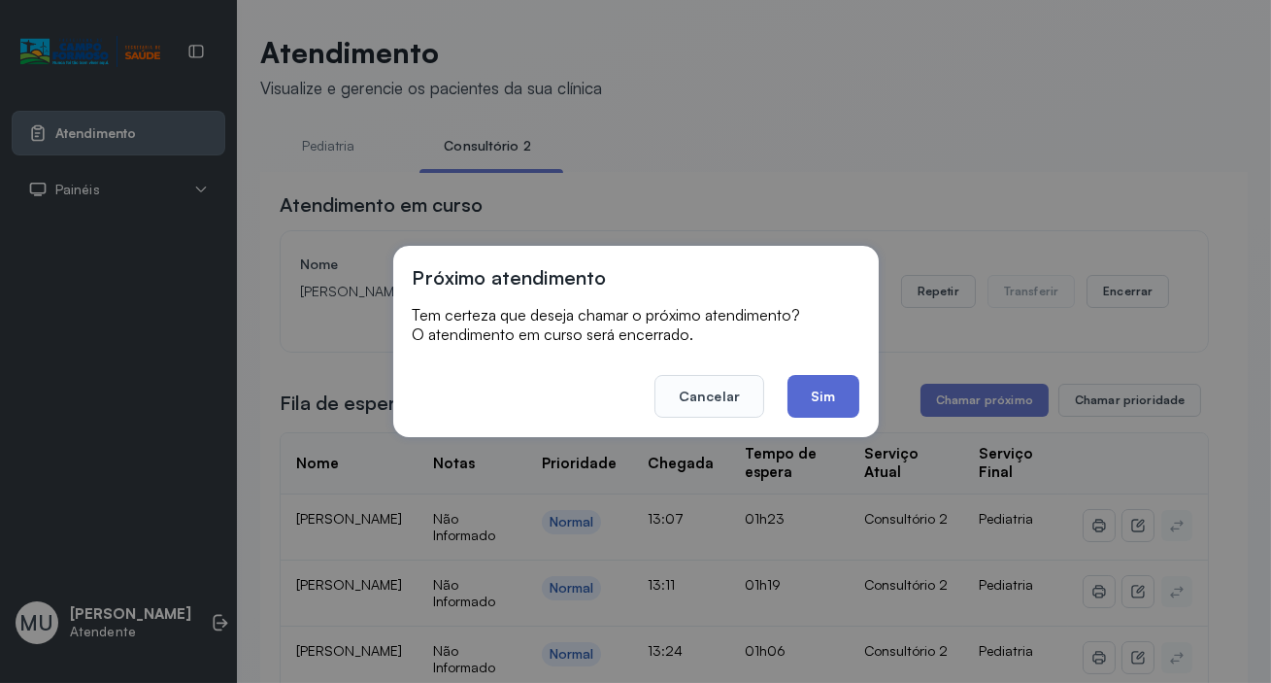
click at [827, 391] on button "Sim" at bounding box center [823, 396] width 71 height 43
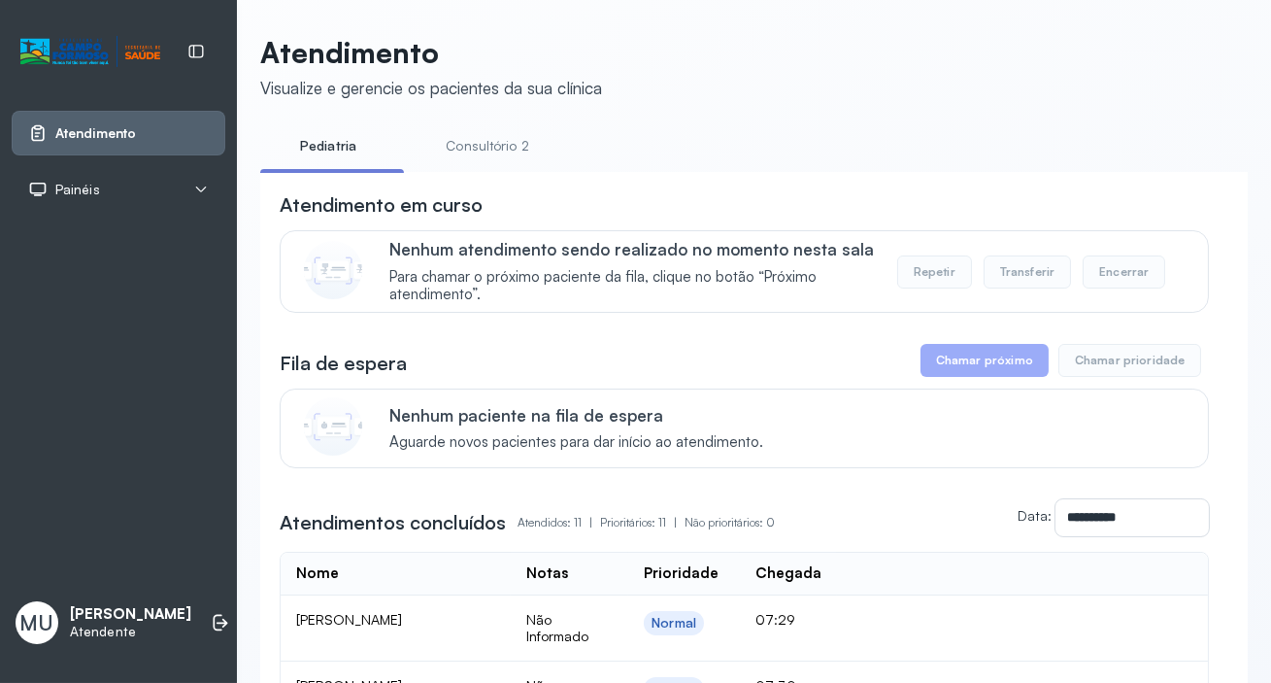
click at [947, 359] on button "Chamar próximo" at bounding box center [985, 360] width 128 height 33
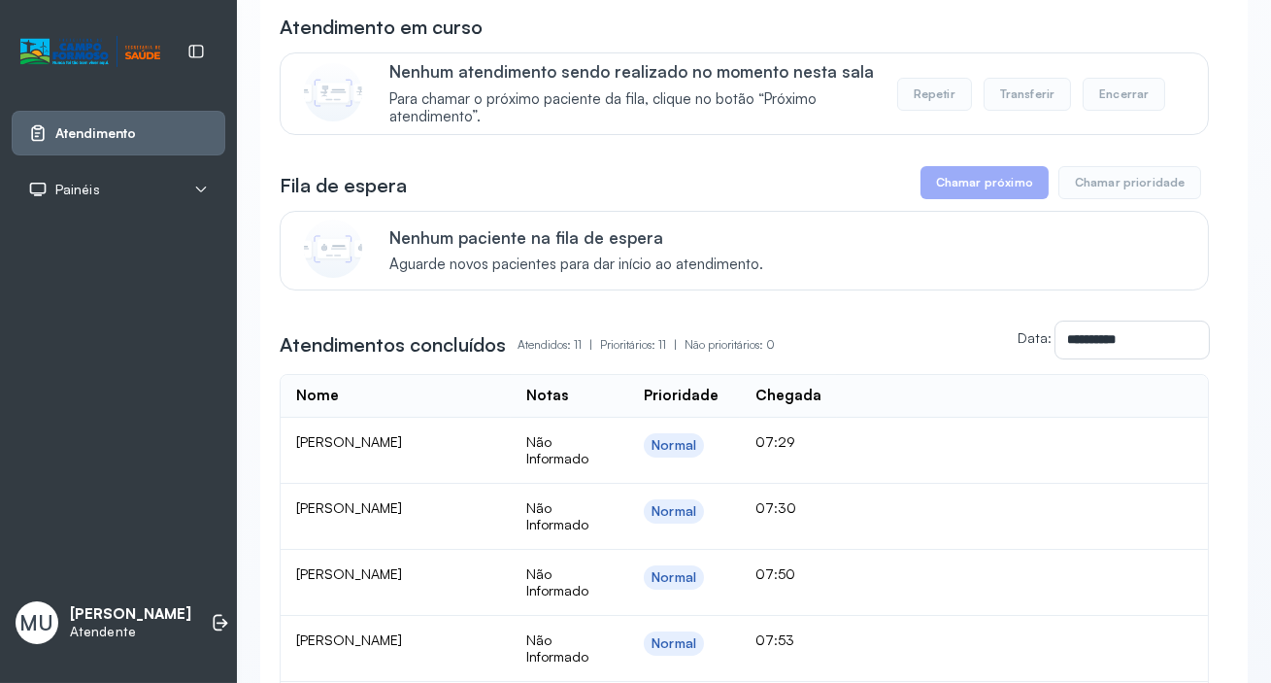
scroll to position [176, 0]
click at [959, 195] on button "Chamar próximo" at bounding box center [985, 184] width 128 height 33
click at [958, 184] on button "Chamar próximo" at bounding box center [985, 184] width 128 height 33
click at [961, 188] on button "Chamar próximo" at bounding box center [985, 184] width 128 height 33
click at [962, 190] on button "Chamar próximo" at bounding box center [985, 184] width 128 height 33
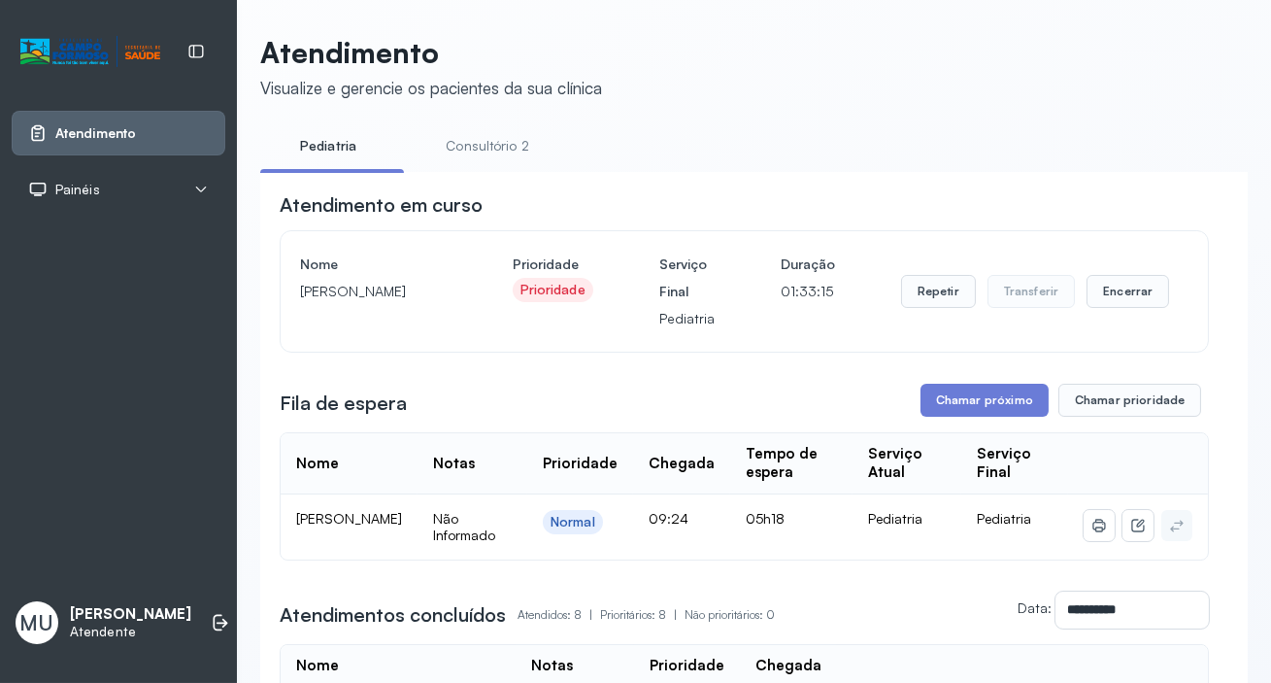
click at [501, 152] on link "Consultório 2" at bounding box center [488, 146] width 136 height 32
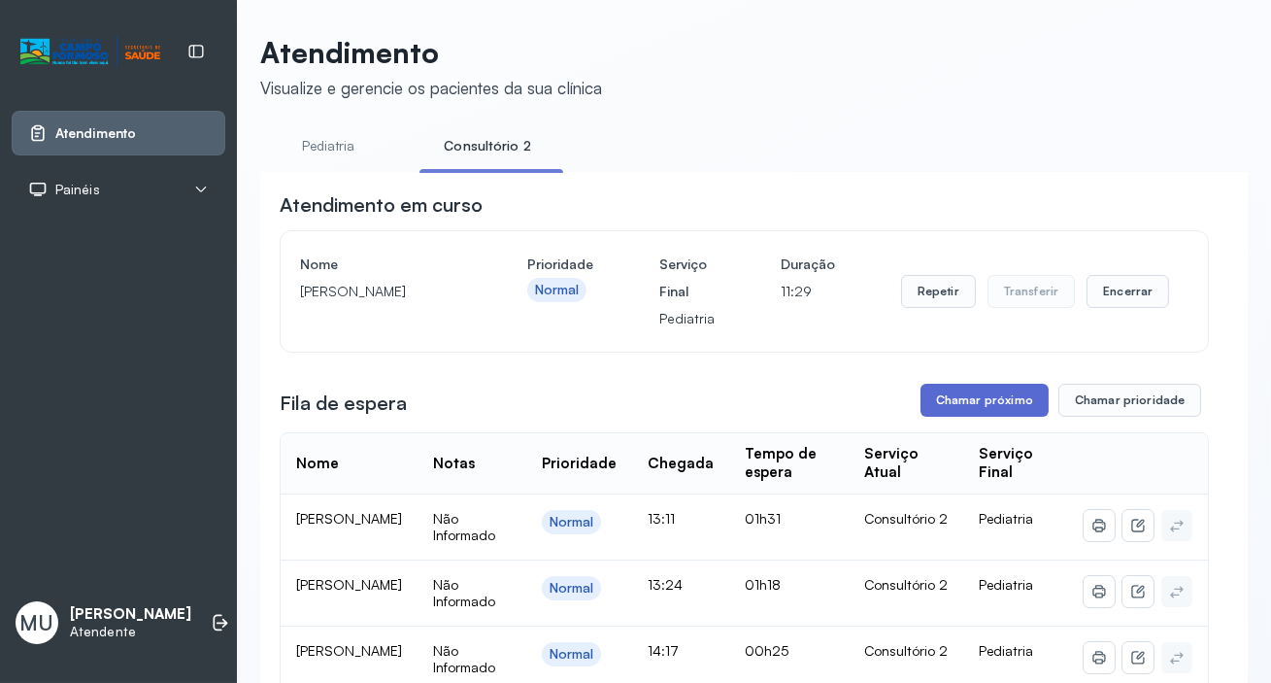
click at [975, 395] on button "Chamar próximo" at bounding box center [985, 400] width 128 height 33
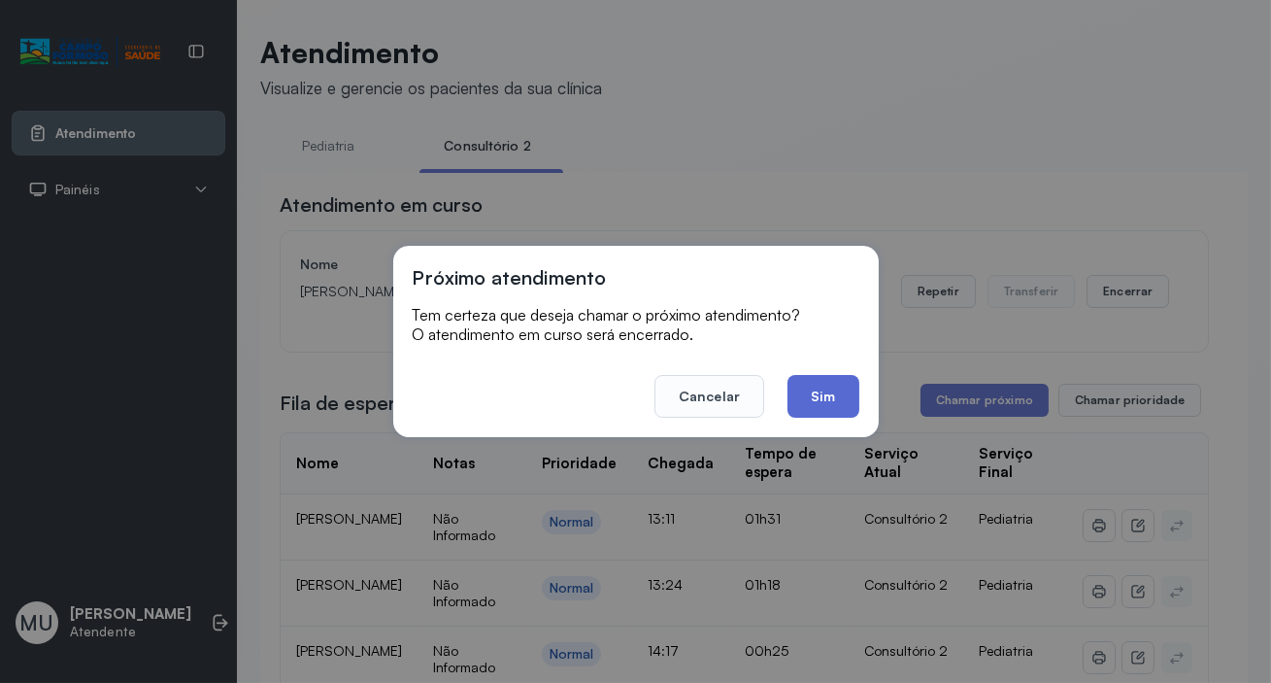
click at [790, 390] on button "Sim" at bounding box center [823, 396] width 71 height 43
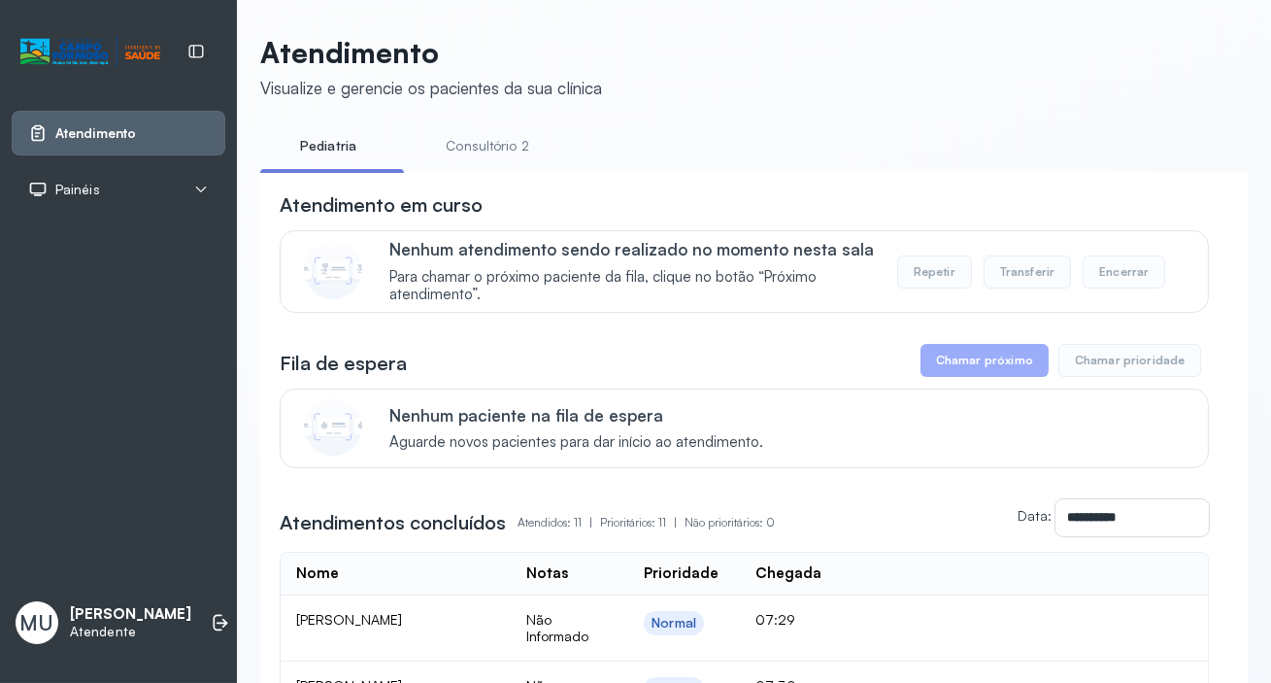
click at [478, 144] on link "Consultório 2" at bounding box center [488, 146] width 136 height 32
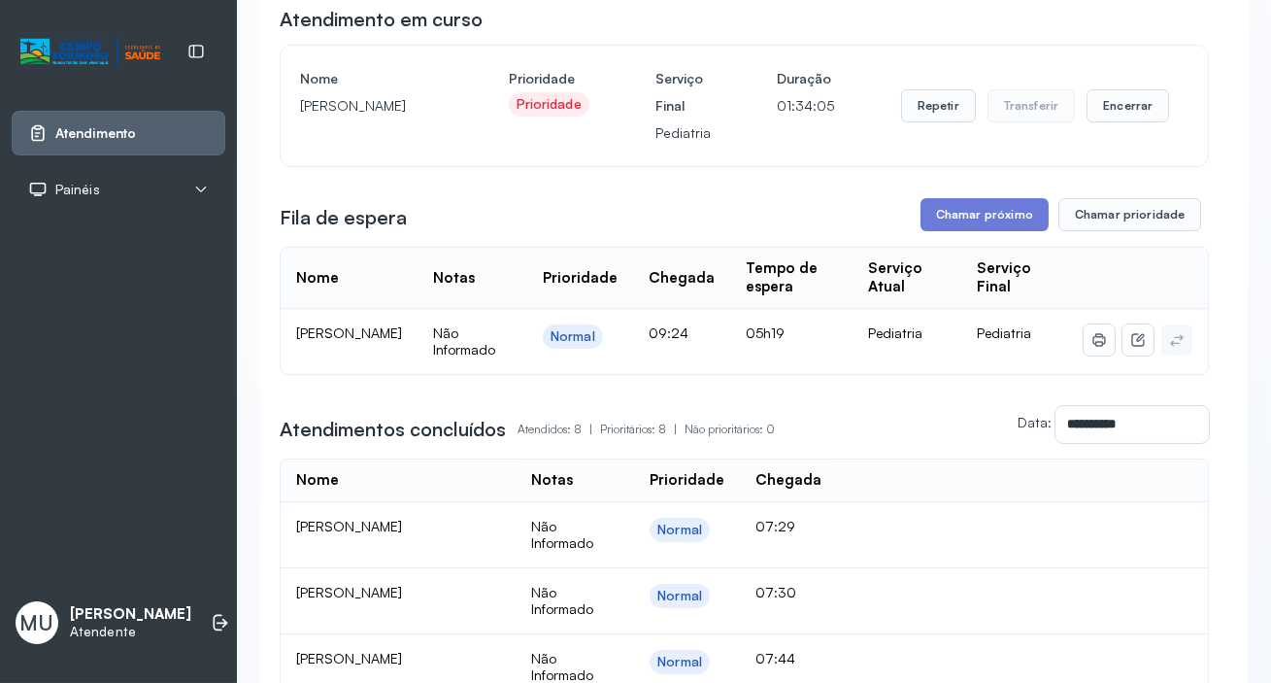
scroll to position [87, 0]
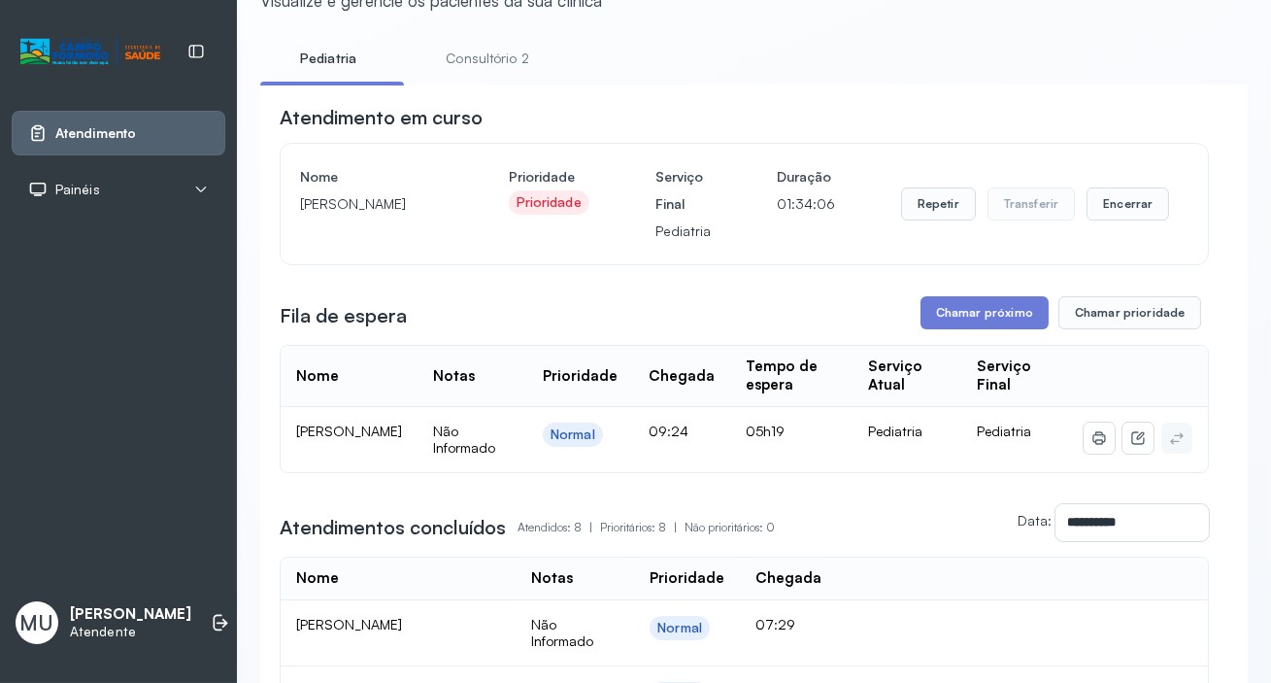
click at [504, 54] on link "Consultório 2" at bounding box center [488, 59] width 136 height 32
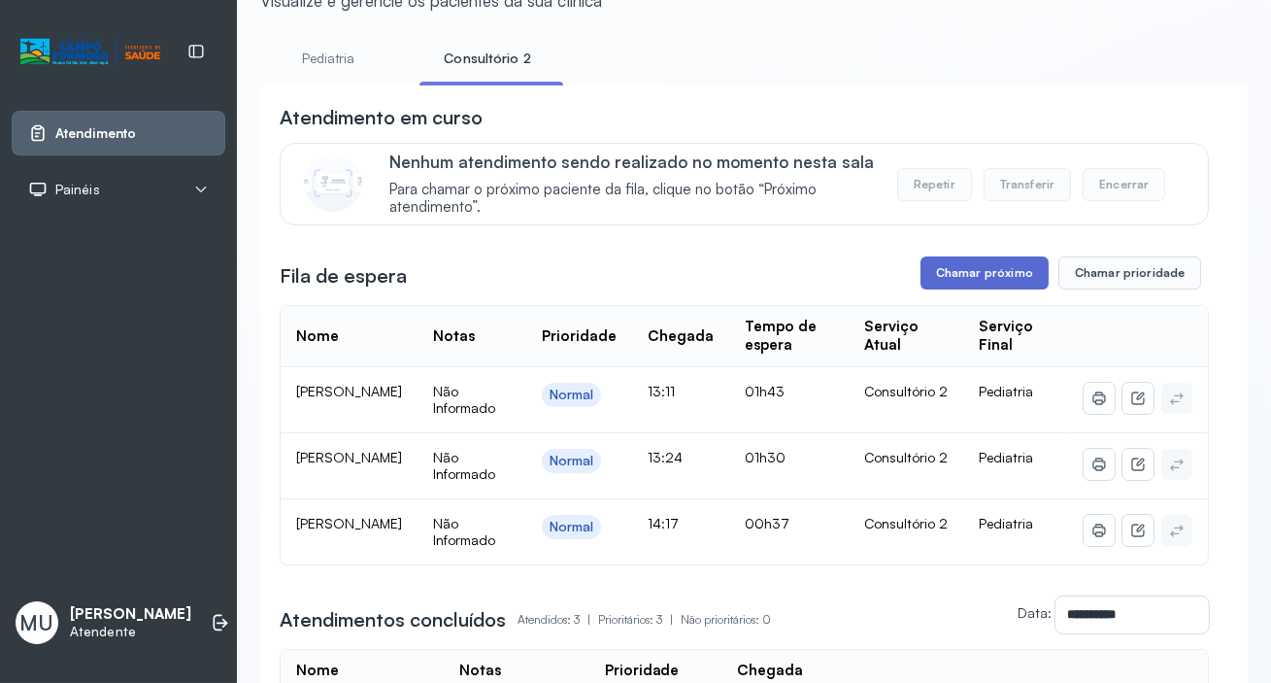
click at [967, 275] on button "Chamar próximo" at bounding box center [985, 272] width 128 height 33
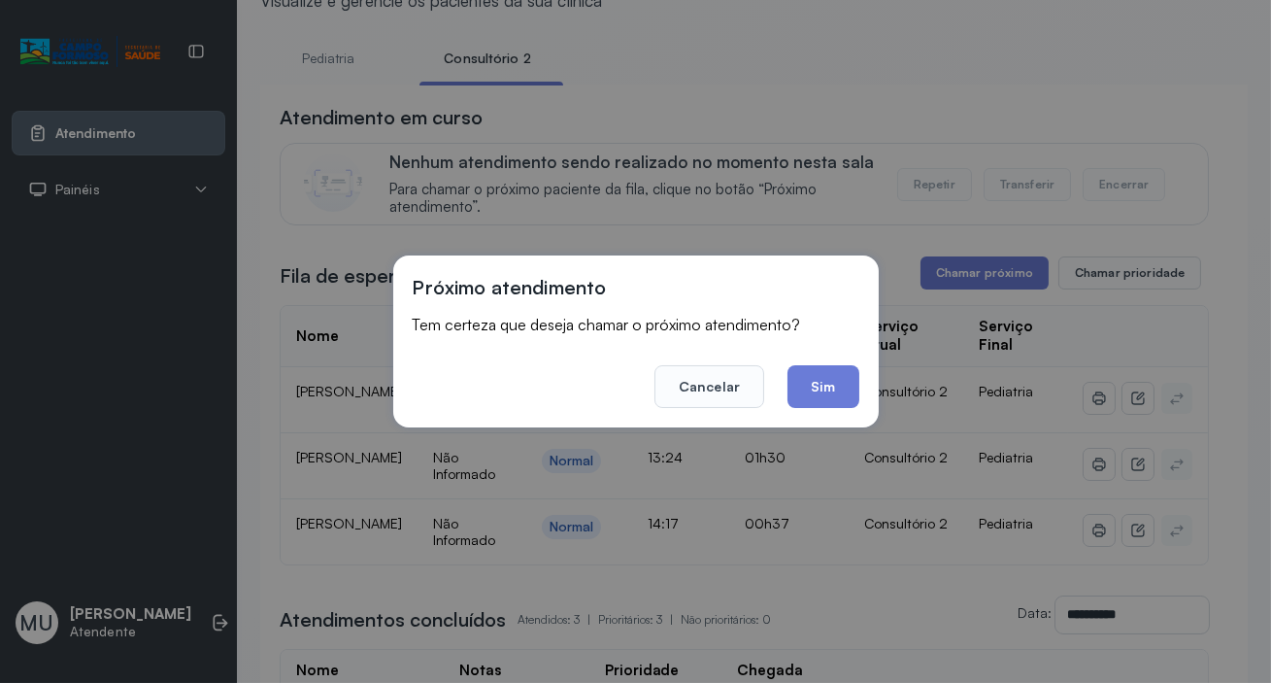
click at [813, 383] on button "Sim" at bounding box center [823, 386] width 71 height 43
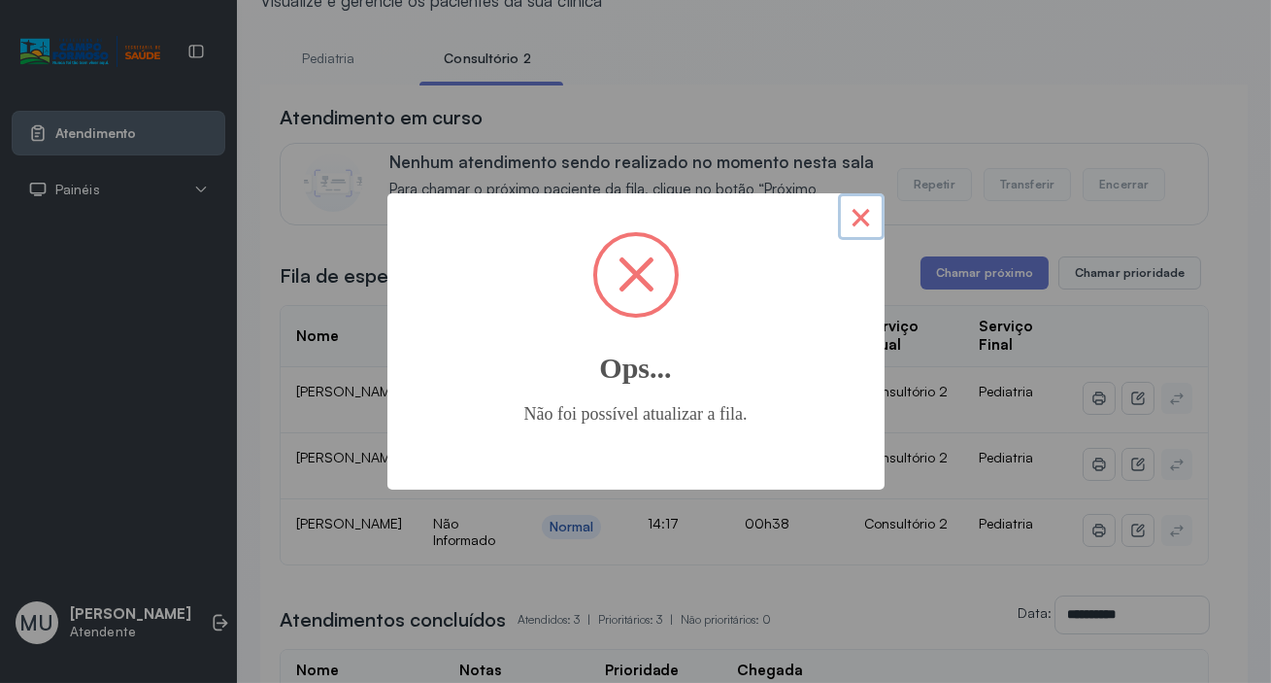
click at [853, 213] on button "×" at bounding box center [861, 216] width 47 height 47
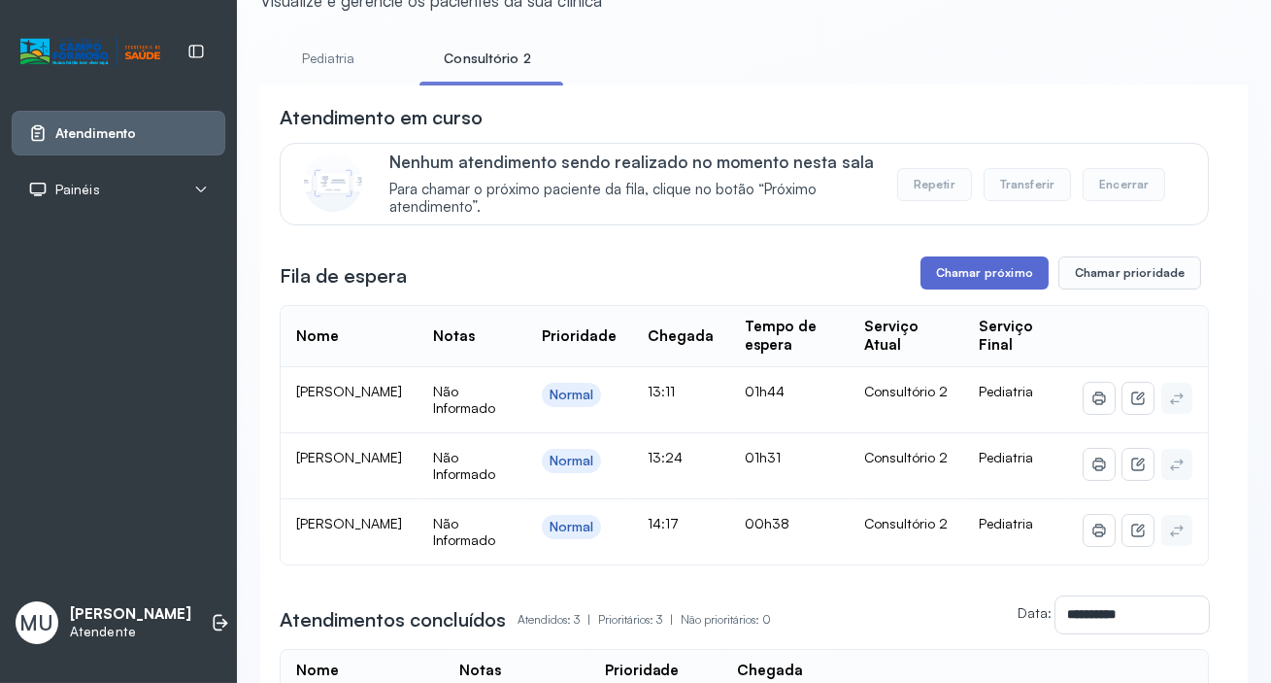
click at [977, 265] on button "Chamar próximo" at bounding box center [985, 272] width 128 height 33
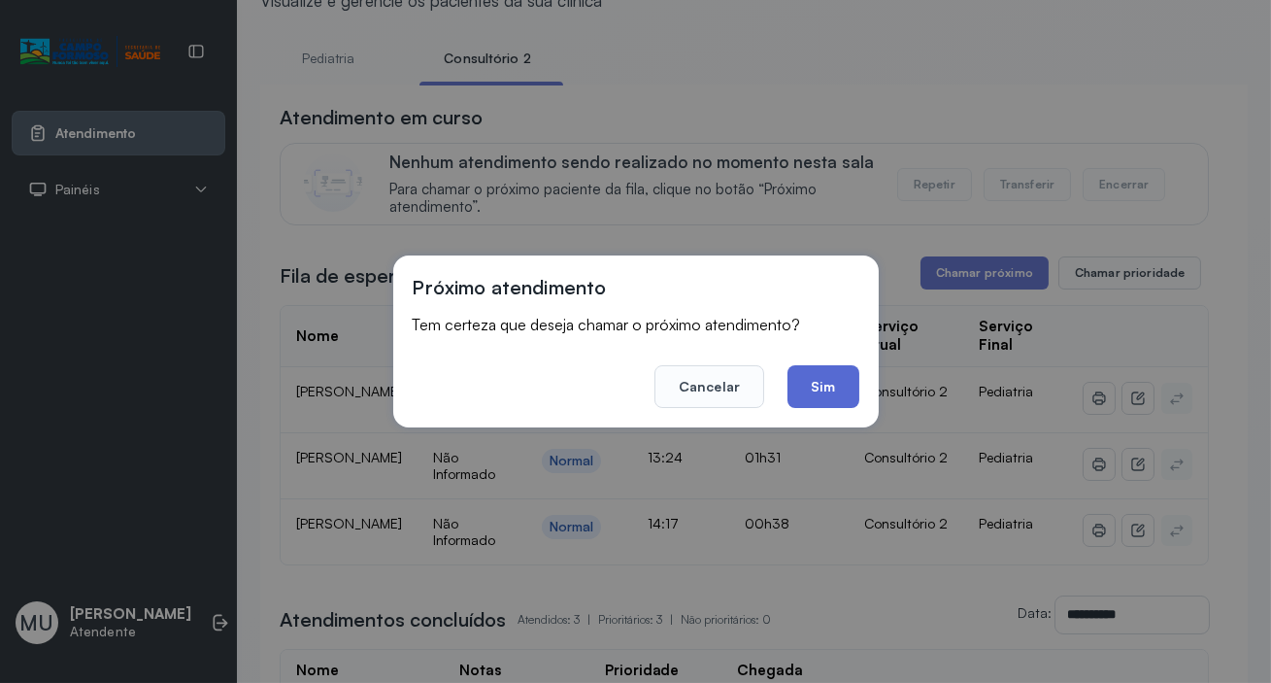
click at [833, 386] on button "Sim" at bounding box center [823, 386] width 71 height 43
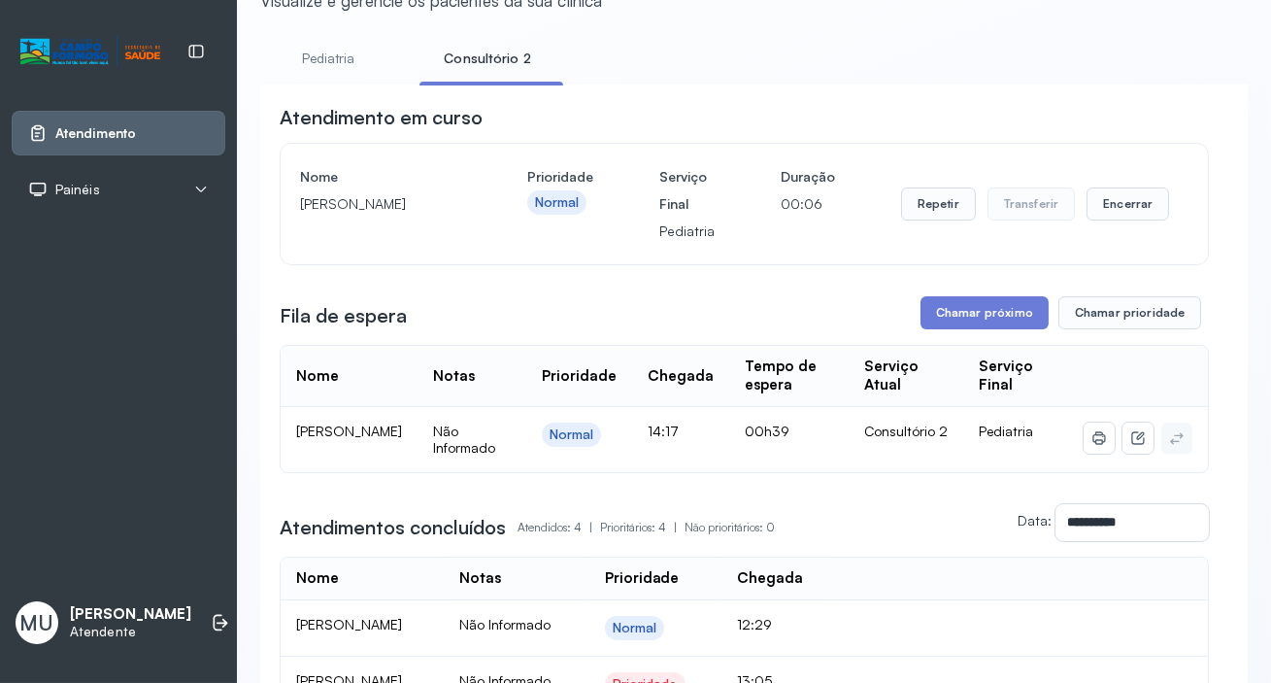
scroll to position [0, 0]
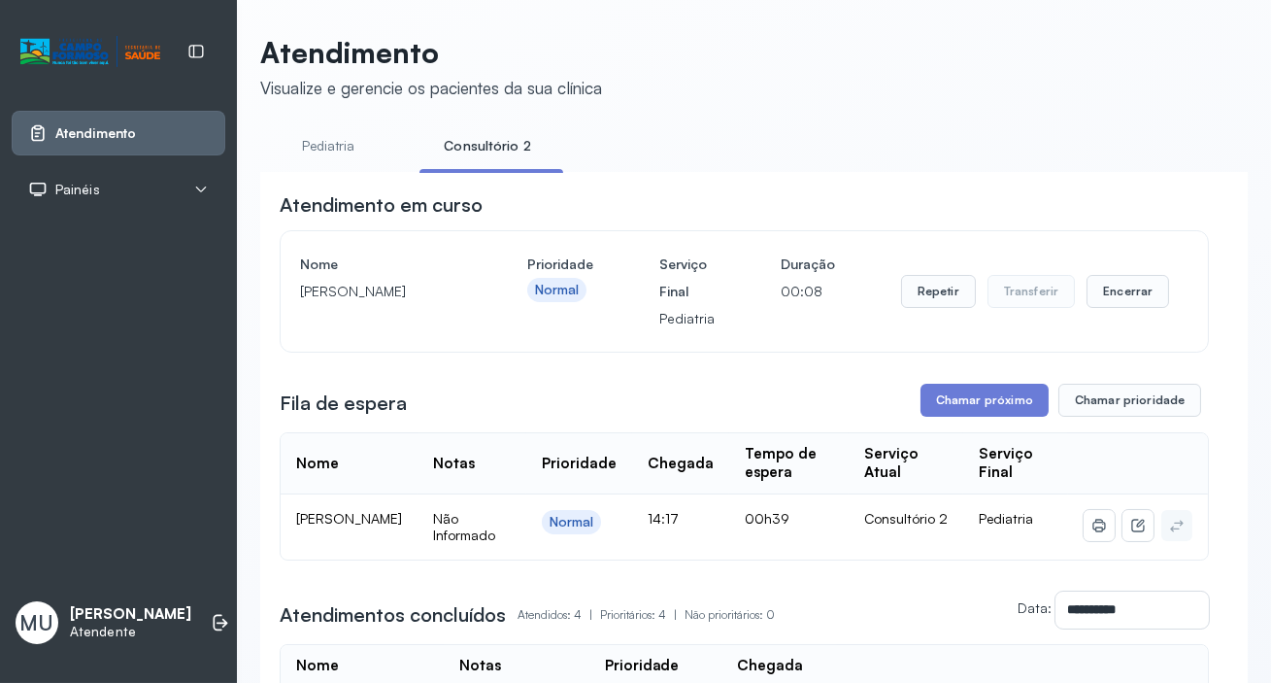
click at [481, 155] on link "Consultório 2" at bounding box center [488, 146] width 136 height 32
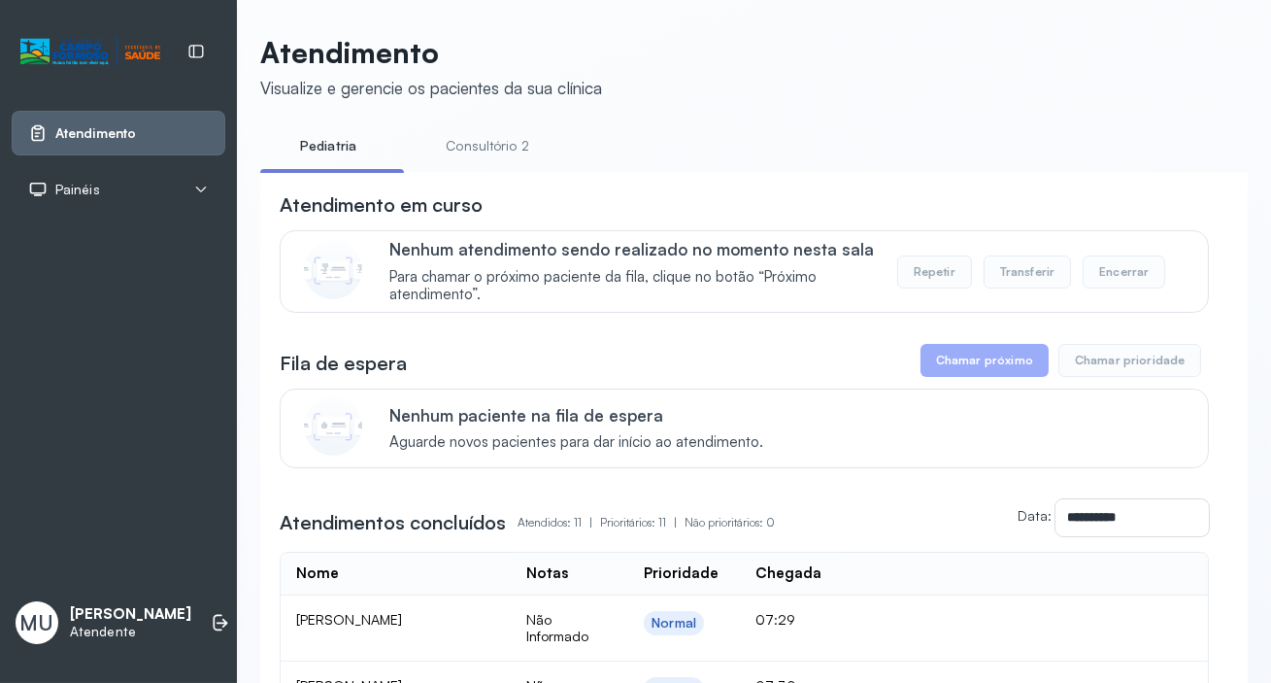
click at [502, 145] on link "Consultório 2" at bounding box center [488, 146] width 136 height 32
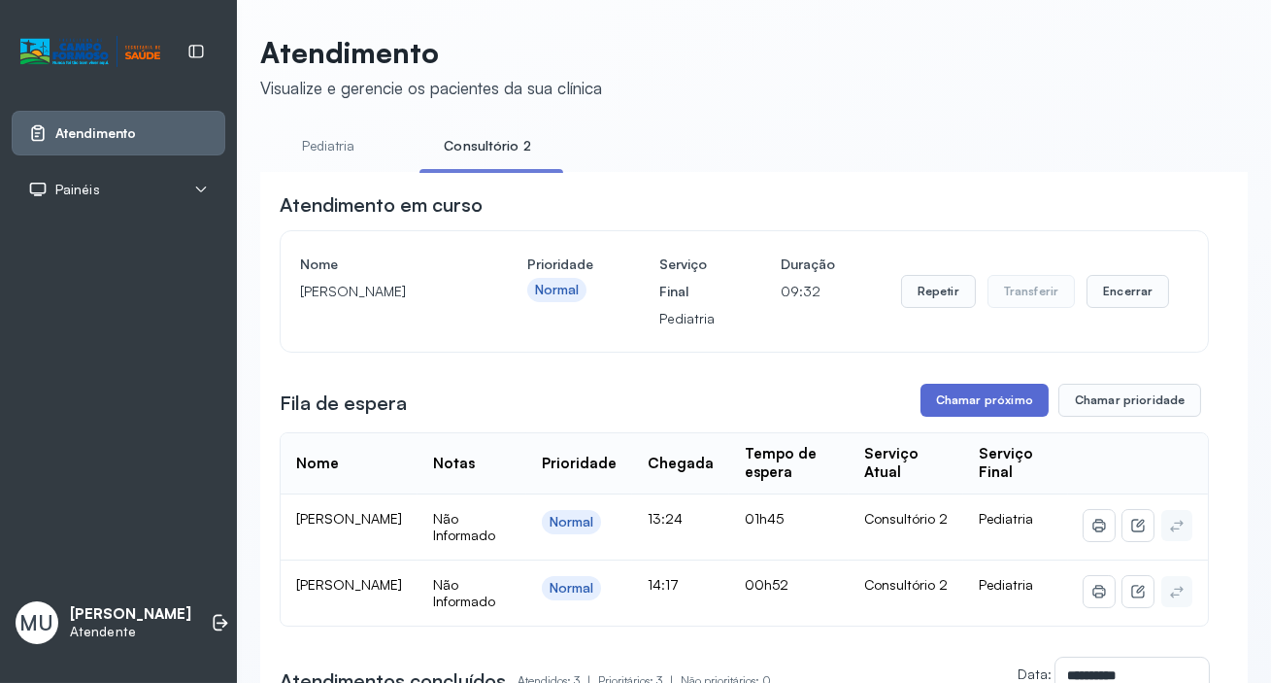
click at [968, 398] on button "Chamar próximo" at bounding box center [985, 400] width 128 height 33
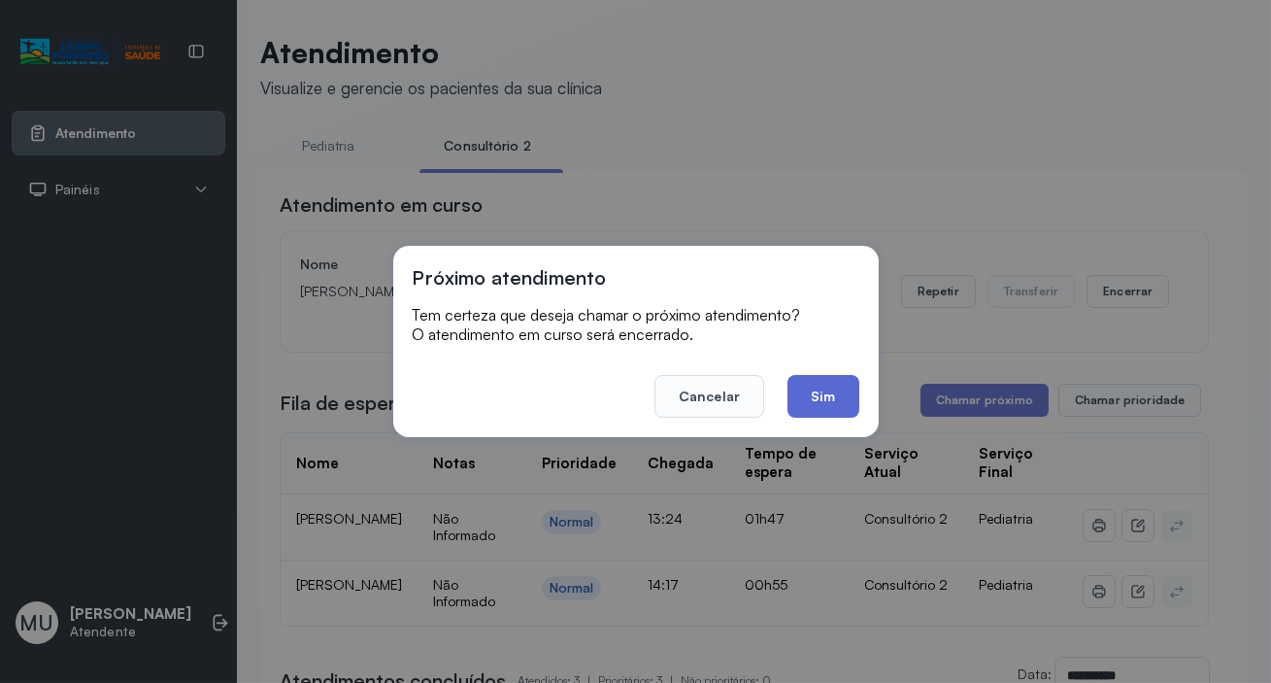
click at [817, 398] on button "Sim" at bounding box center [823, 396] width 71 height 43
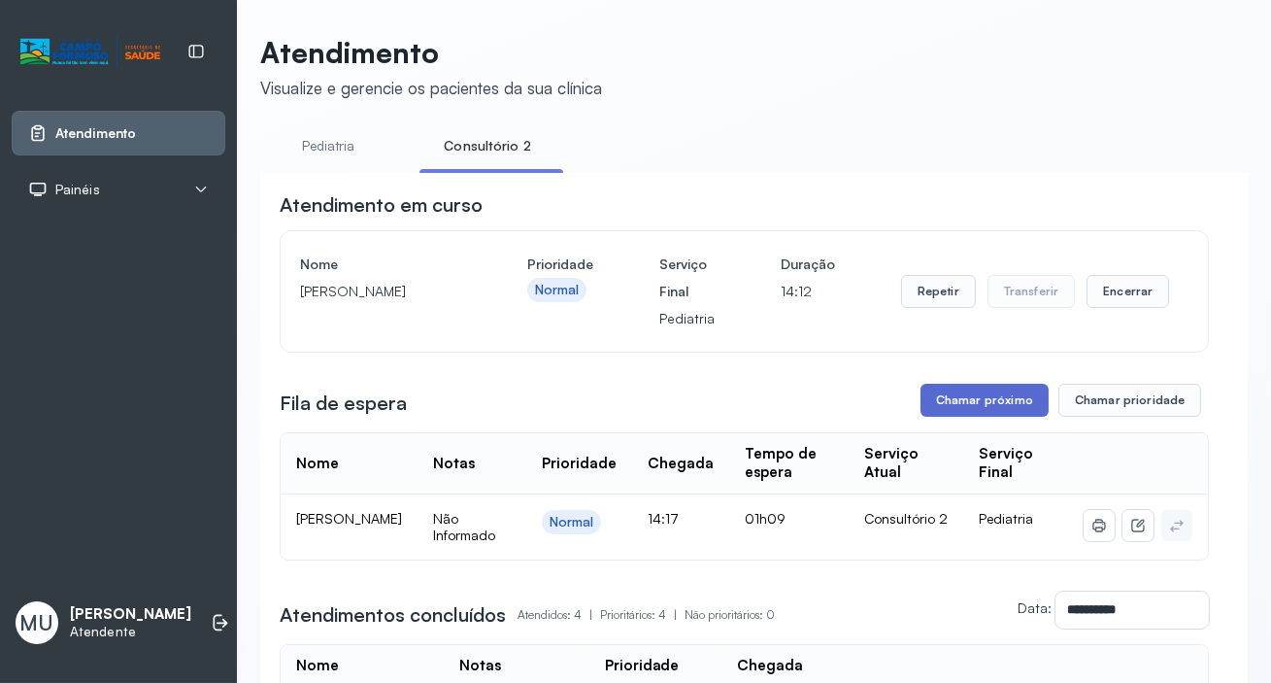
click at [962, 398] on button "Chamar próximo" at bounding box center [985, 400] width 128 height 33
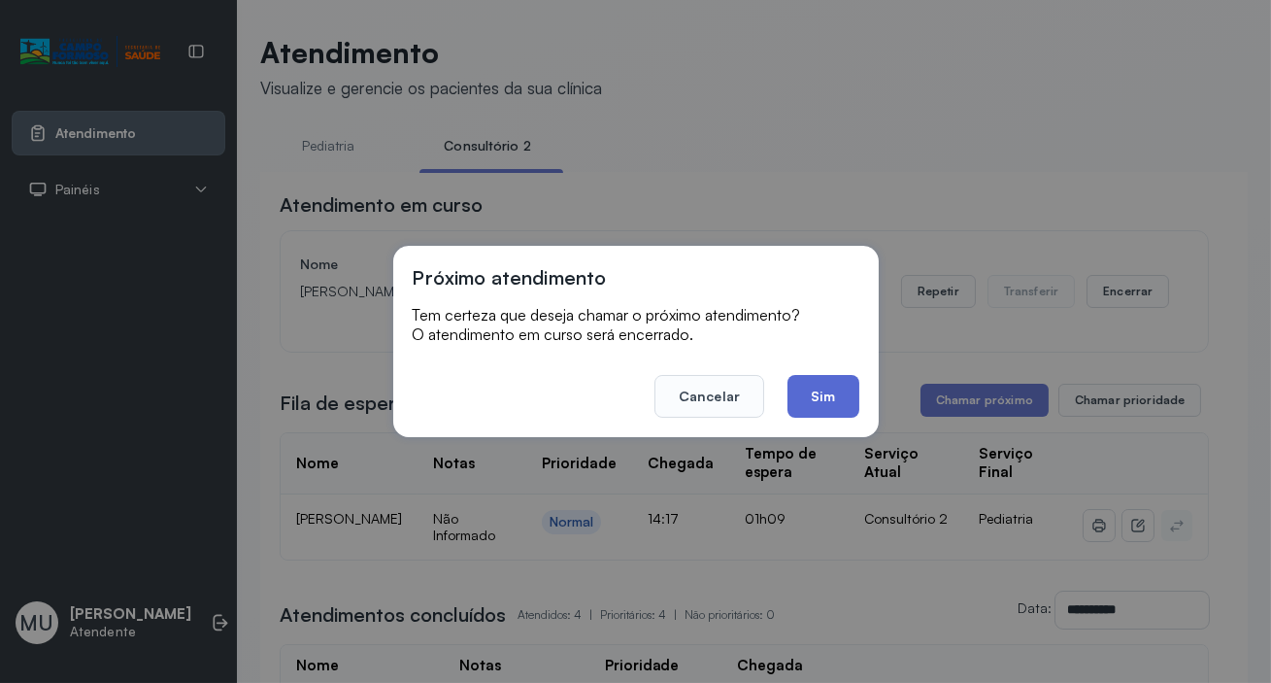
click at [812, 388] on button "Sim" at bounding box center [823, 396] width 71 height 43
